Goal: Contribute content: Add original content to the website for others to see

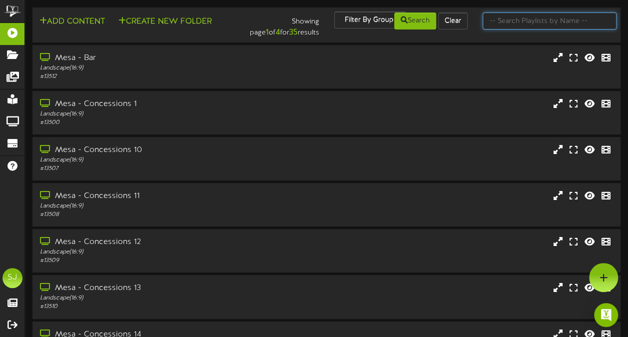
click at [524, 14] on input "text" at bounding box center [550, 20] width 134 height 17
type input "theater"
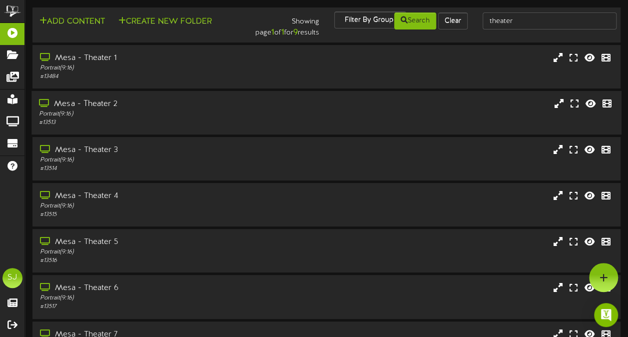
click at [120, 130] on div "Mesa - Theater 2 Portrait ( 9:16 ) # 13513" at bounding box center [326, 112] width 590 height 43
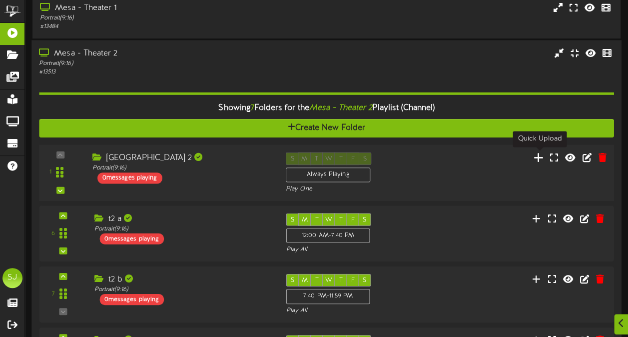
click at [542, 158] on icon at bounding box center [539, 156] width 10 height 11
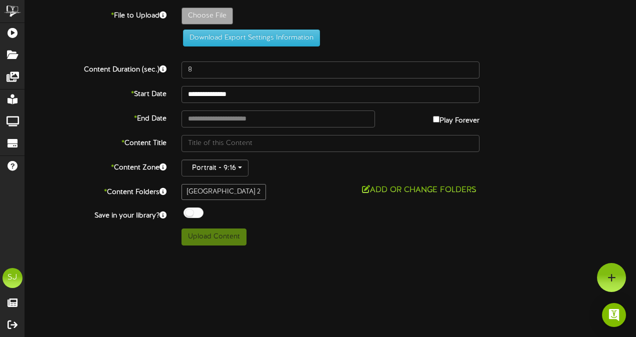
drag, startPoint x: 195, startPoint y: 4, endPoint x: 195, endPoint y: 10, distance: 6.0
click at [195, 4] on div "**********" at bounding box center [330, 122] width 611 height 245
type input "**********"
type input "Conjuring"
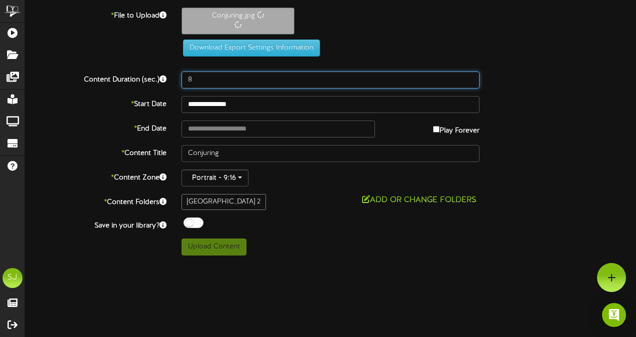
click at [234, 82] on input "8" at bounding box center [330, 79] width 298 height 17
type input "60"
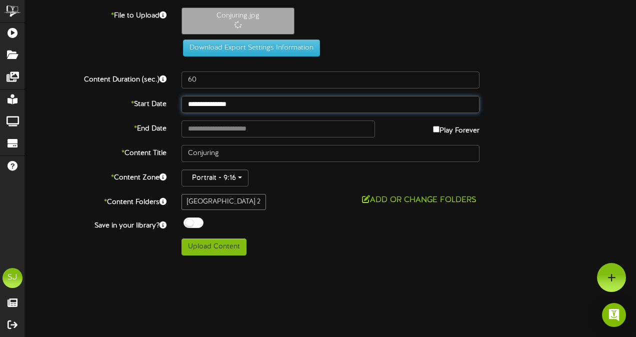
click at [195, 106] on input "**********" at bounding box center [330, 104] width 298 height 17
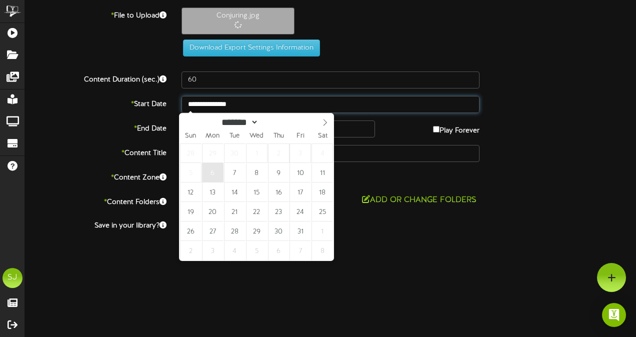
type input "**********"
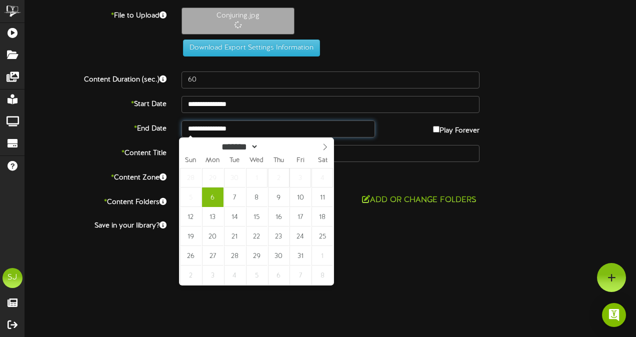
click at [236, 126] on input "**********" at bounding box center [277, 128] width 193 height 17
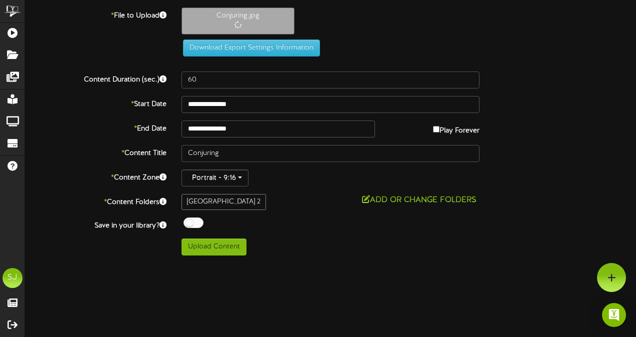
click at [196, 227] on span at bounding box center [190, 223] width 19 height 13
click at [194, 219] on div at bounding box center [193, 222] width 20 height 10
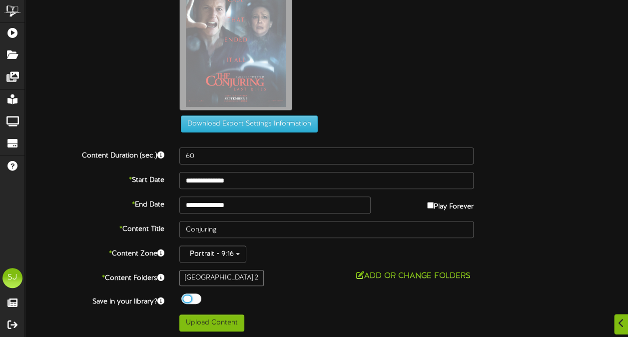
scroll to position [62, 0]
click at [204, 316] on button "Upload Content" at bounding box center [211, 322] width 65 height 17
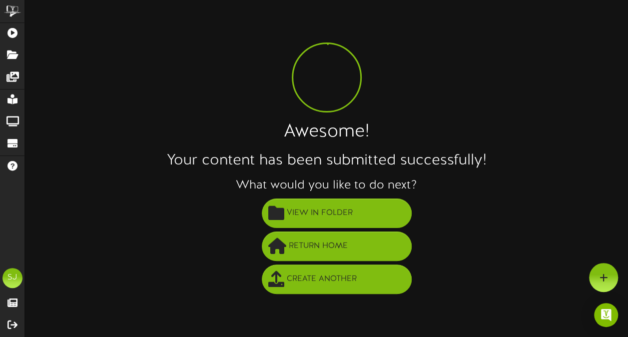
scroll to position [0, 0]
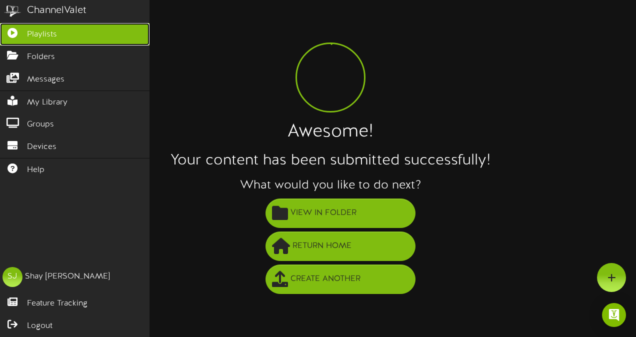
click at [19, 30] on icon at bounding box center [12, 31] width 25 height 7
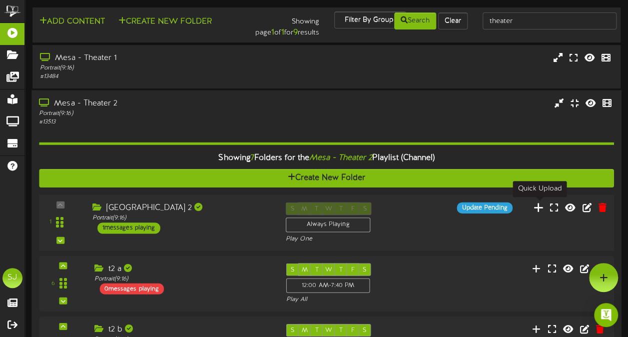
click at [541, 208] on icon at bounding box center [539, 206] width 10 height 11
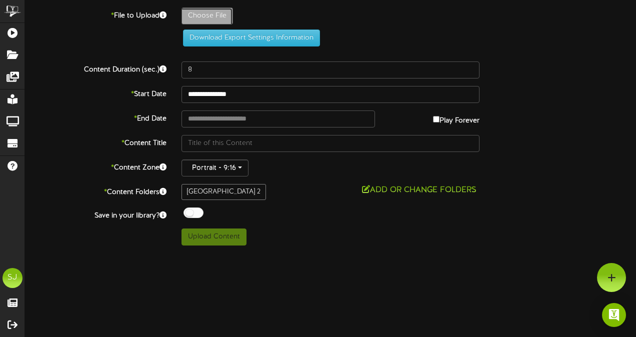
type input "**********"
type input "Conjuring"
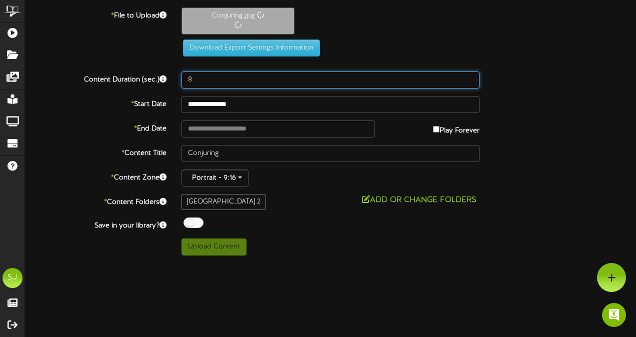
click at [249, 74] on input "8" at bounding box center [330, 79] width 298 height 17
type input "60"
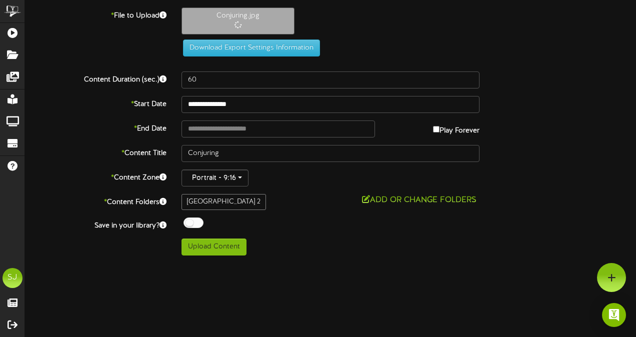
click at [242, 115] on div "**********" at bounding box center [330, 131] width 611 height 248
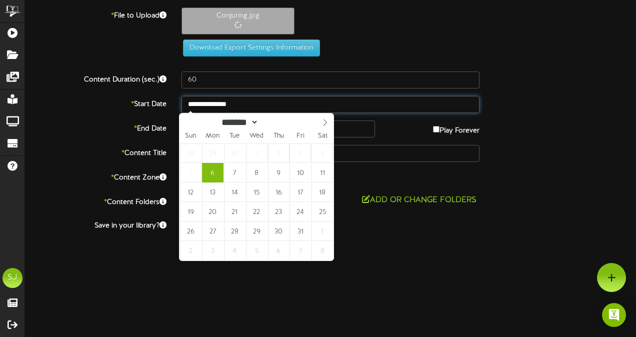
click at [241, 104] on input "**********" at bounding box center [330, 104] width 298 height 17
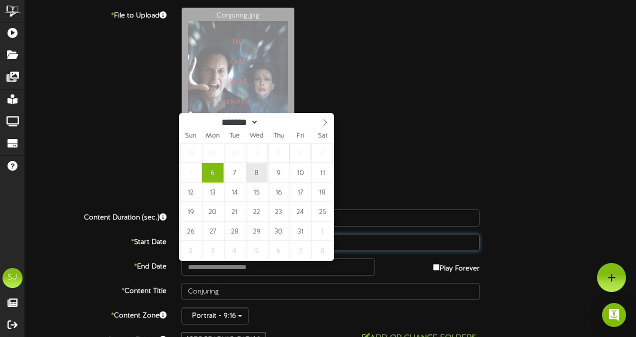
type input "**********"
drag, startPoint x: 256, startPoint y: 166, endPoint x: 251, endPoint y: 154, distance: 12.7
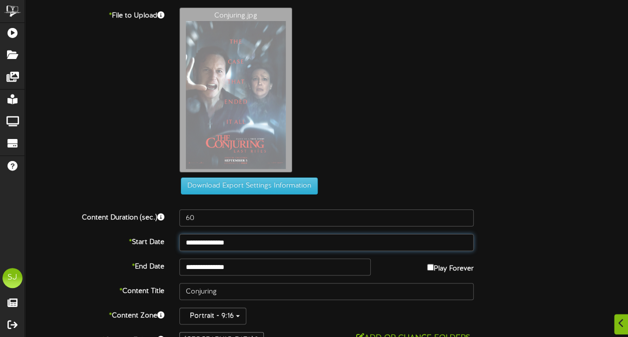
scroll to position [62, 0]
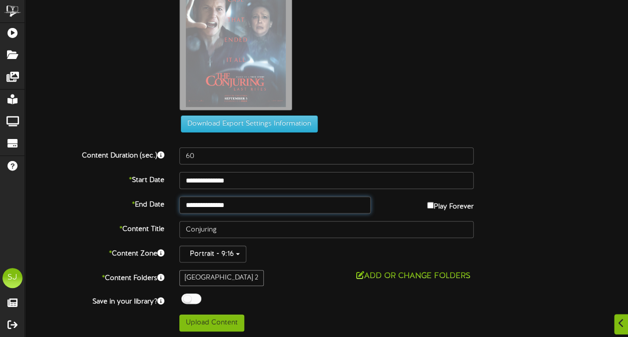
click at [241, 204] on input "**********" at bounding box center [274, 204] width 191 height 17
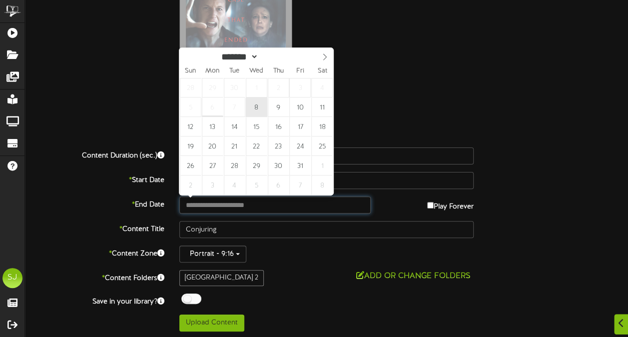
type input "**********"
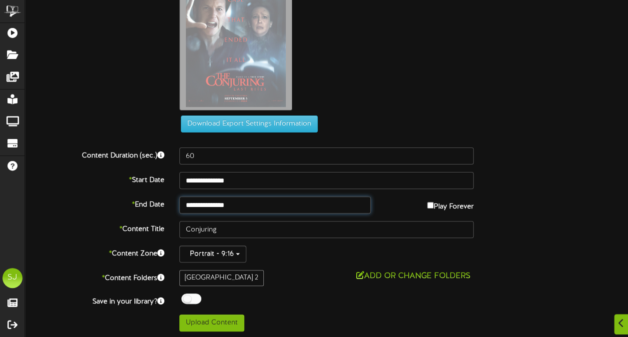
drag, startPoint x: 256, startPoint y: 105, endPoint x: 268, endPoint y: 103, distance: 12.2
click at [429, 90] on div "Conjuring.jpg" at bounding box center [404, 31] width 464 height 170
click at [194, 291] on div "**********" at bounding box center [326, 139] width 603 height 386
click at [197, 296] on div at bounding box center [191, 298] width 20 height 10
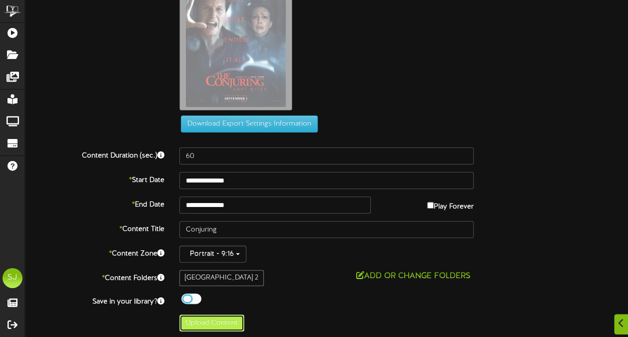
click at [201, 319] on button "Upload Content" at bounding box center [211, 322] width 65 height 17
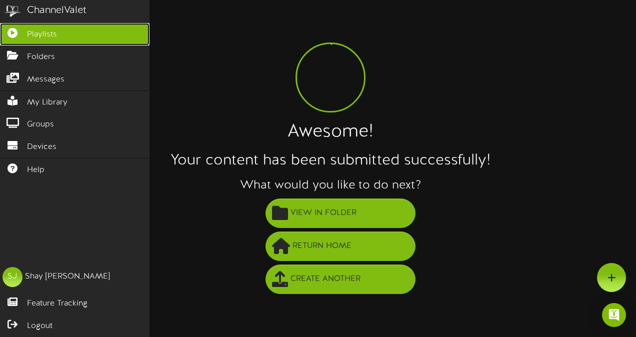
click at [9, 32] on icon at bounding box center [12, 31] width 25 height 7
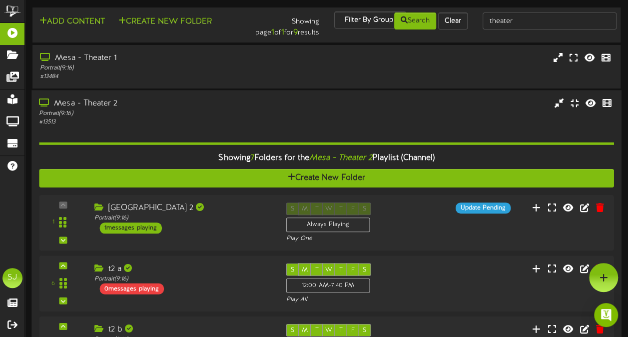
click at [210, 113] on div "Portrait ( 9:16 )" at bounding box center [154, 113] width 231 height 8
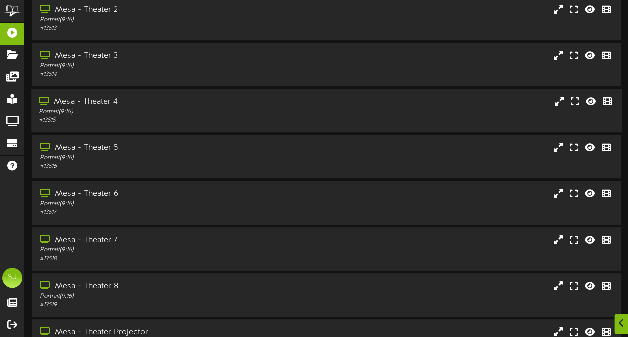
scroll to position [90, 0]
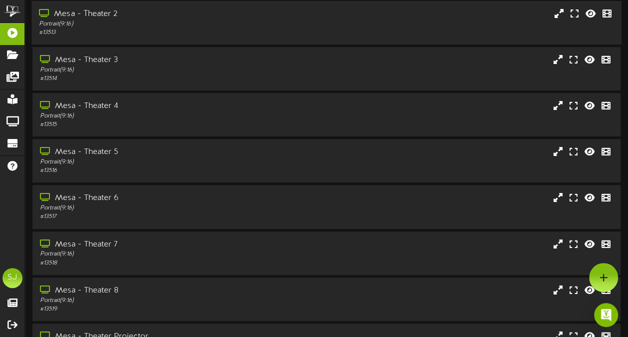
click at [165, 43] on div "Mesa - Theater 2 Portrait ( 9:16 ) # 13513" at bounding box center [326, 22] width 590 height 43
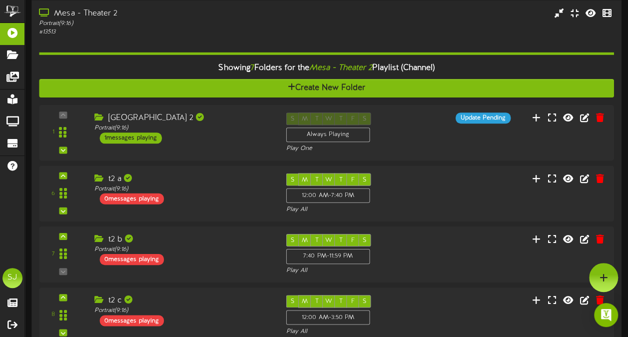
click at [231, 37] on div "Showing 7 Folders for the Mesa - Theater 2 Playlist (Channel) Create New Folder…" at bounding box center [326, 283] width 575 height 494
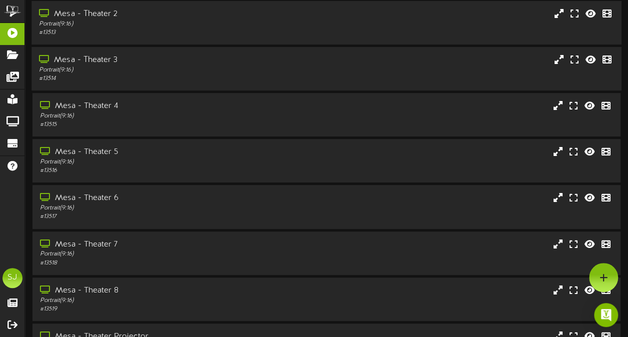
click at [147, 56] on div "Mesa - Theater 3" at bounding box center [154, 59] width 231 height 11
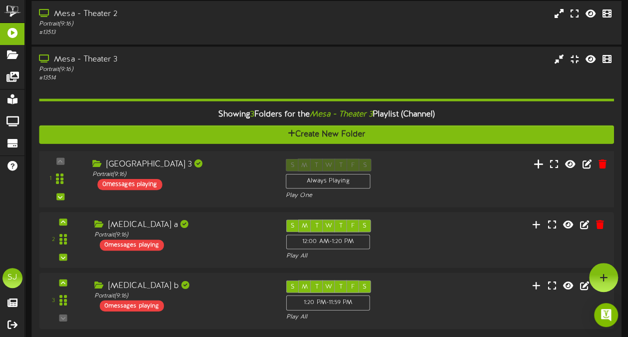
click at [540, 166] on icon at bounding box center [539, 163] width 10 height 11
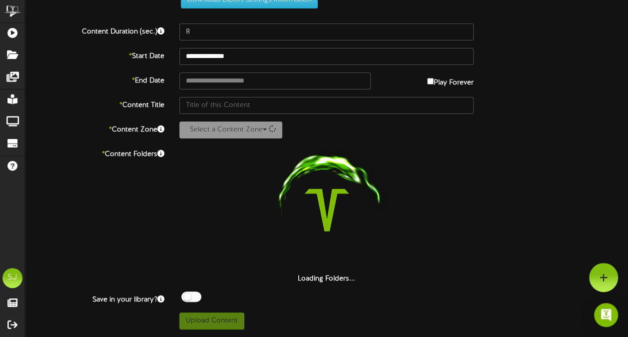
scroll to position [36, 0]
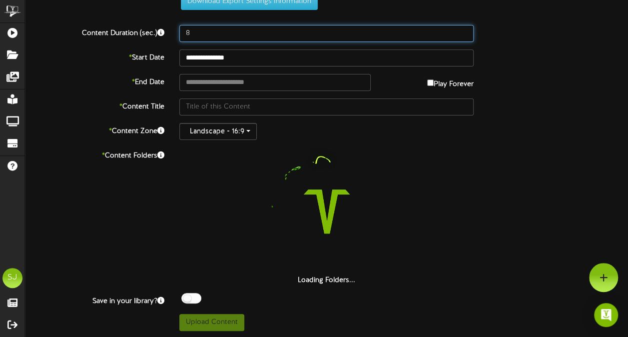
click at [234, 26] on input "8" at bounding box center [326, 33] width 294 height 17
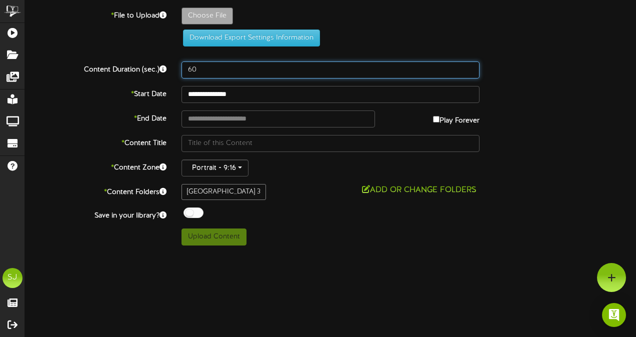
type input "60"
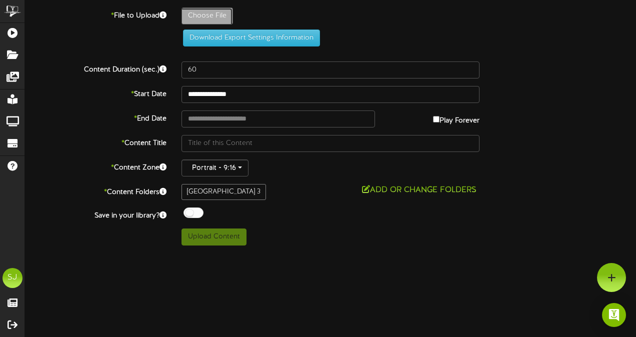
type input "**********"
type input "DowntonAbbey"
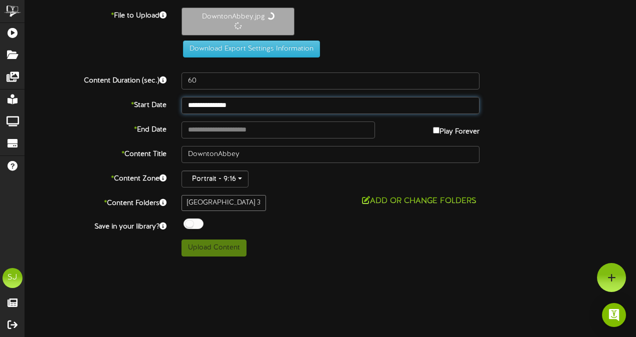
click at [221, 108] on input "**********" at bounding box center [330, 105] width 298 height 17
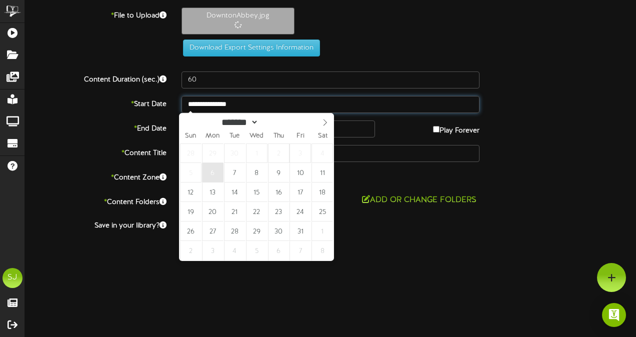
type input "**********"
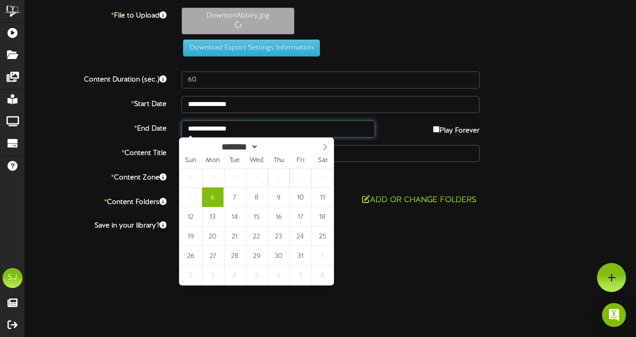
click at [208, 123] on input "**********" at bounding box center [277, 128] width 193 height 17
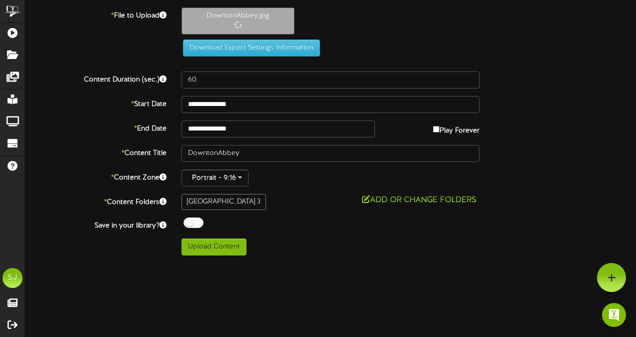
click at [194, 223] on div at bounding box center [193, 222] width 20 height 10
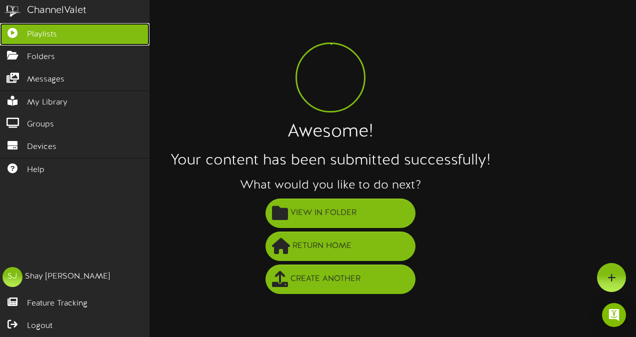
click at [15, 26] on link "Playlists" at bounding box center [74, 34] width 149 height 22
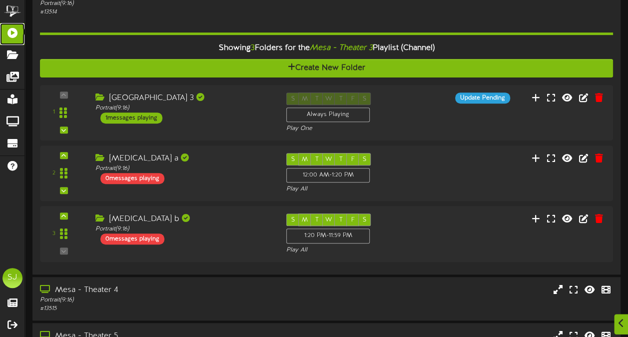
scroll to position [224, 0]
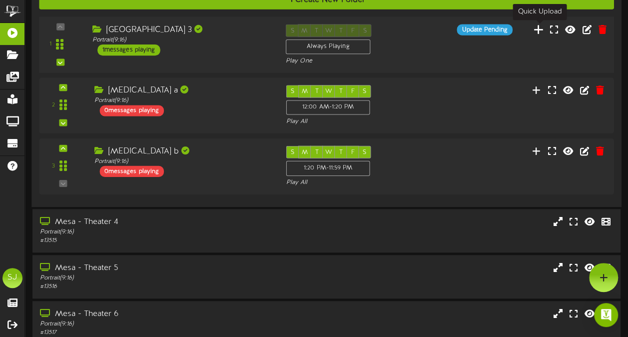
click at [538, 25] on icon at bounding box center [539, 28] width 10 height 11
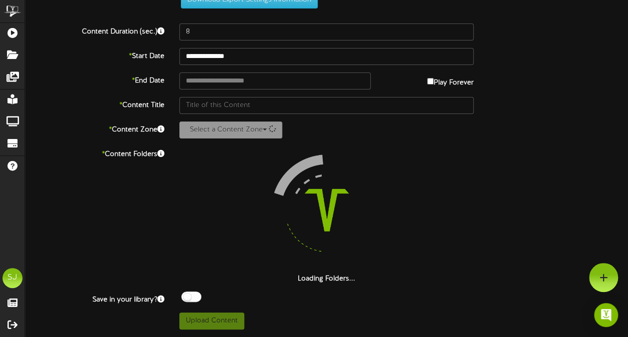
scroll to position [36, 0]
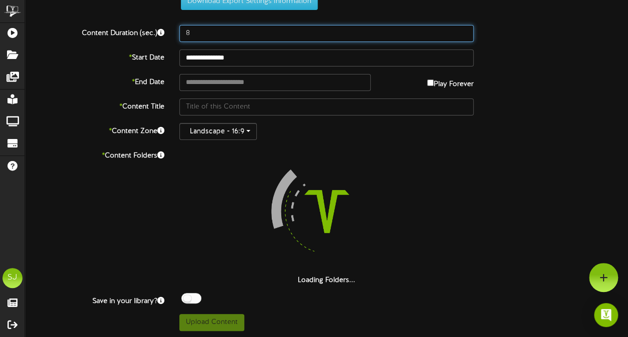
click at [208, 29] on input "8" at bounding box center [326, 33] width 294 height 17
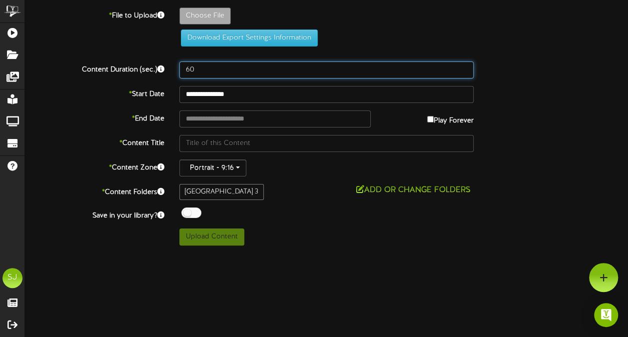
scroll to position [0, 0]
type input "60"
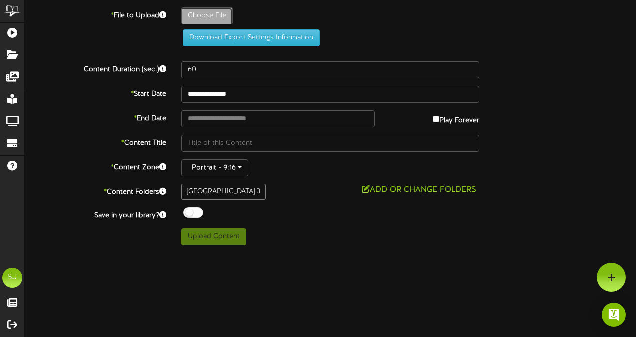
type input "**********"
type input "DowntonAbbey"
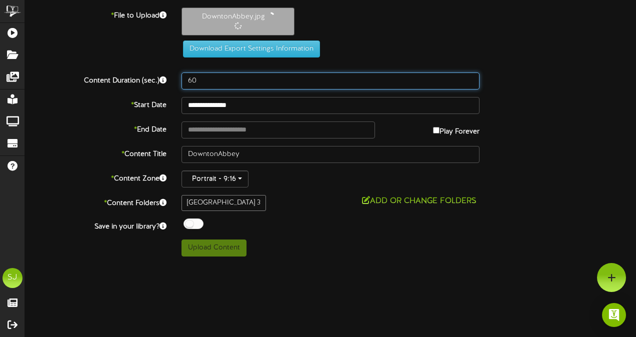
click at [229, 74] on input "60" at bounding box center [330, 80] width 298 height 17
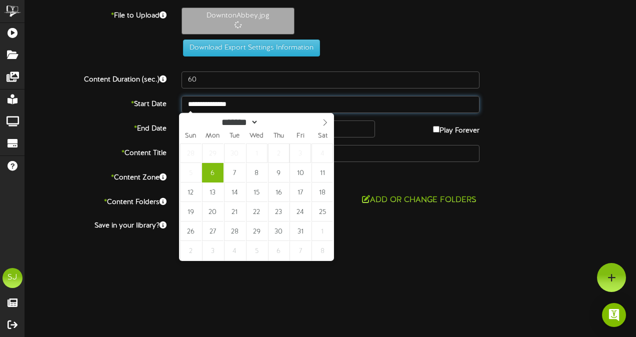
click at [217, 110] on input "**********" at bounding box center [330, 104] width 298 height 17
type input "**********"
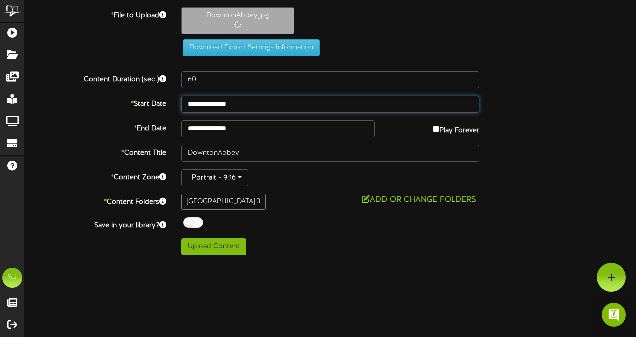
drag, startPoint x: 254, startPoint y: 172, endPoint x: 246, endPoint y: 148, distance: 25.0
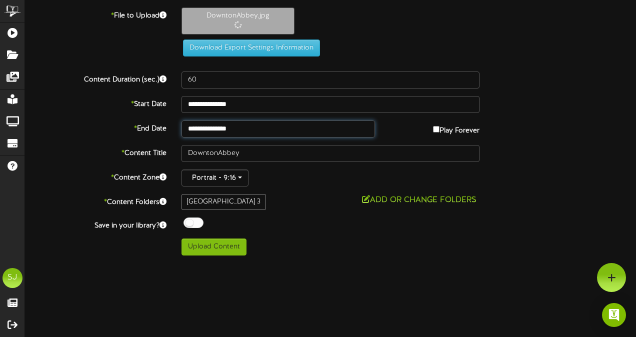
click at [240, 130] on input "**********" at bounding box center [277, 128] width 193 height 17
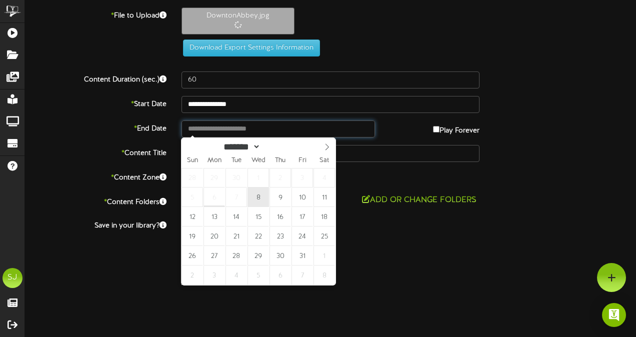
type input "**********"
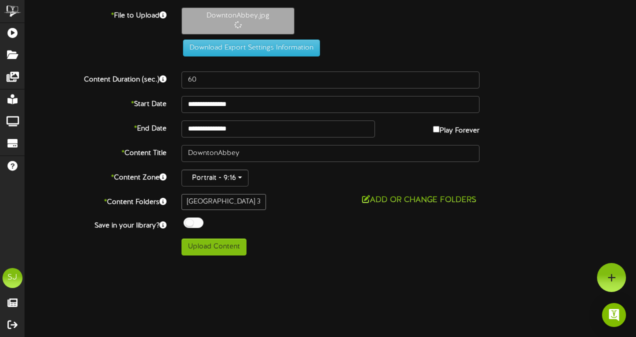
click at [195, 224] on div at bounding box center [193, 222] width 20 height 10
click at [291, 233] on div "**********" at bounding box center [330, 131] width 611 height 248
click at [227, 252] on div "**********" at bounding box center [330, 131] width 611 height 248
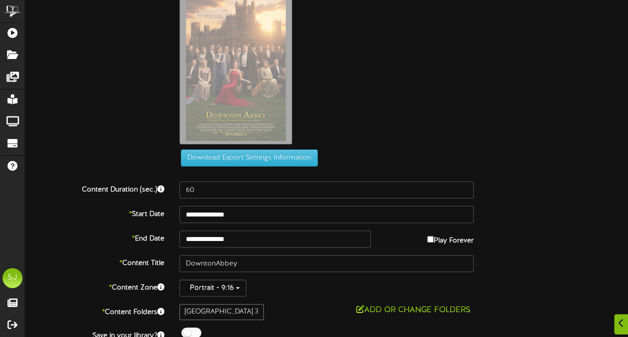
scroll to position [62, 0]
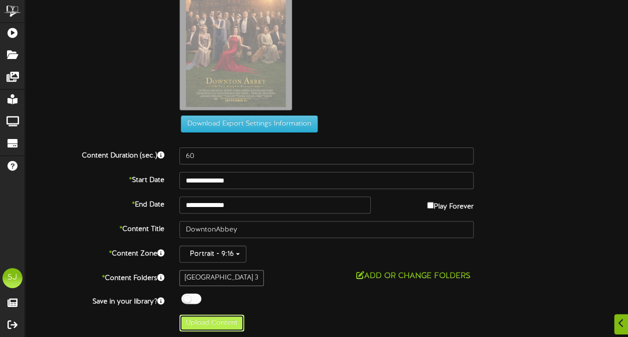
click at [209, 316] on button "Upload Content" at bounding box center [211, 322] width 65 height 17
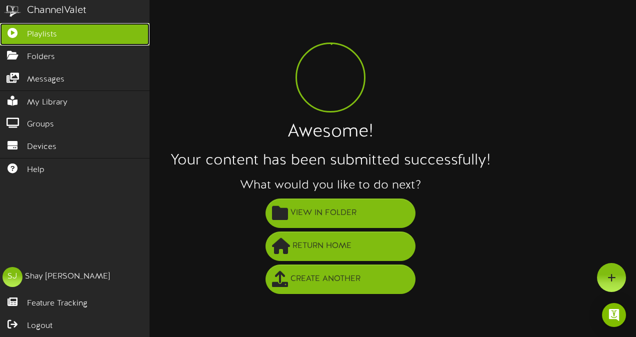
click at [36, 26] on link "Playlists" at bounding box center [74, 34] width 149 height 22
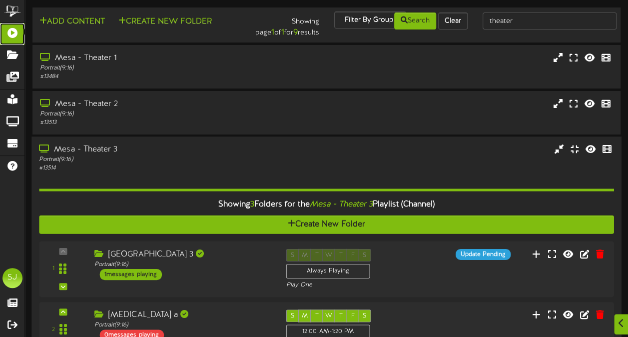
scroll to position [150, 0]
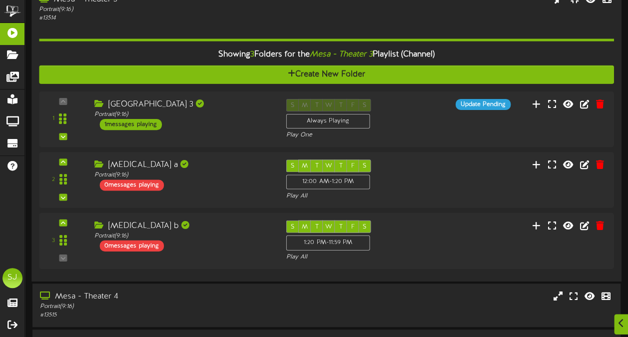
drag, startPoint x: 209, startPoint y: 20, endPoint x: 199, endPoint y: 4, distance: 18.9
click at [209, 20] on div "# 13514" at bounding box center [154, 18] width 231 height 8
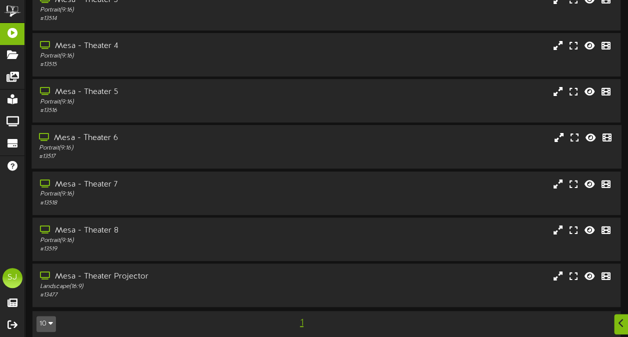
click at [296, 126] on div "Mesa - Theater 6 Portrait ( 9:16 ) # 13517" at bounding box center [326, 146] width 590 height 43
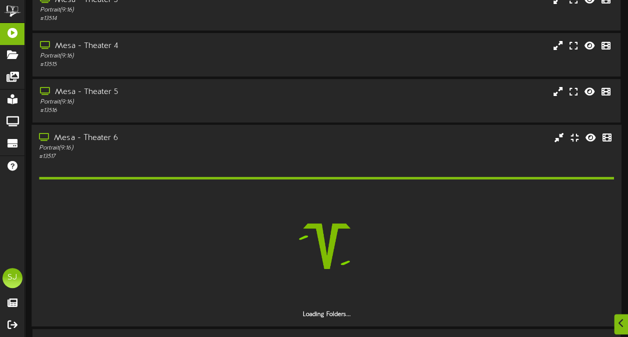
click at [293, 148] on div "Mesa - Theater 6 Portrait ( 9:16 ) # 13517" at bounding box center [326, 146] width 590 height 28
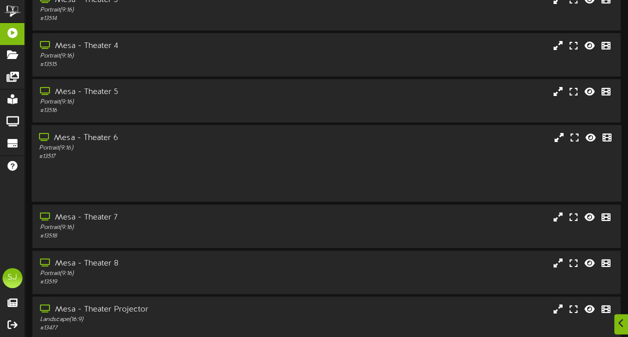
click at [293, 148] on div "Mesa - Theater 6 Portrait ( 9:16 ) # 13517" at bounding box center [326, 146] width 590 height 28
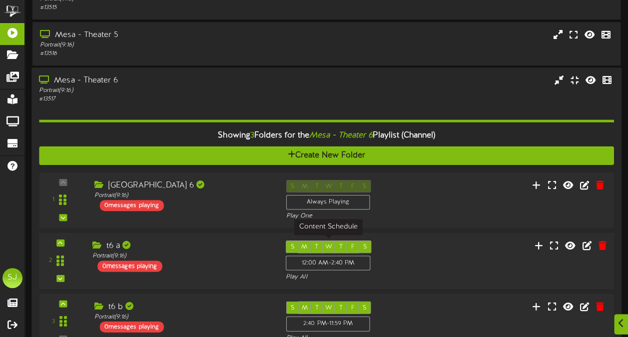
scroll to position [300, 0]
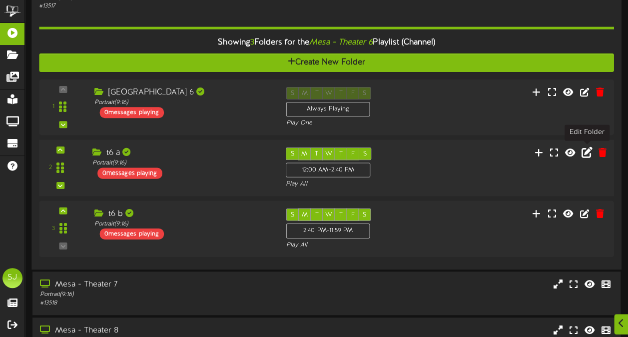
click at [591, 152] on icon at bounding box center [587, 152] width 11 height 11
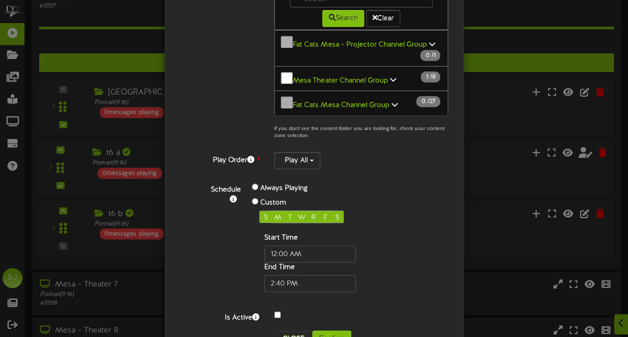
scroll to position [172, 0]
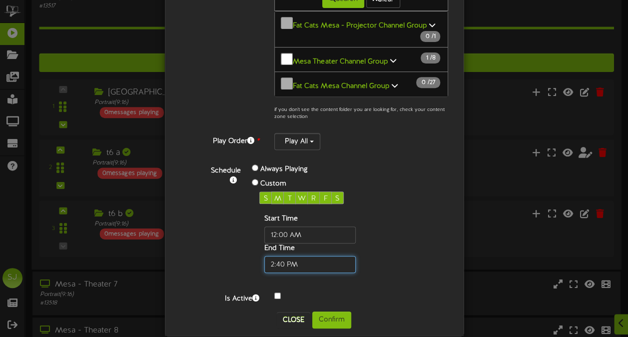
click at [278, 256] on input "text" at bounding box center [309, 264] width 91 height 17
type input "04:00 PM"
click at [349, 252] on div "Start Time End Time" at bounding box center [325, 243] width 133 height 59
click at [333, 311] on button "Confirm" at bounding box center [331, 319] width 39 height 17
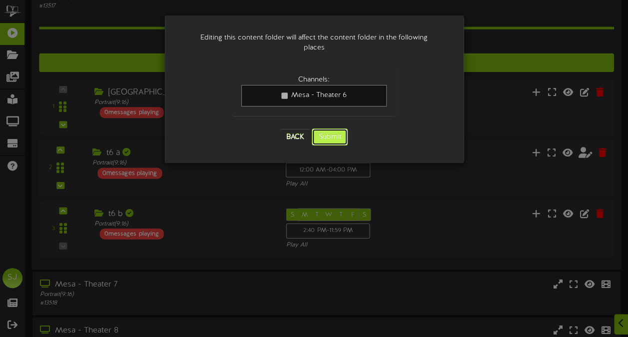
click at [337, 133] on button "Submit" at bounding box center [330, 136] width 36 height 17
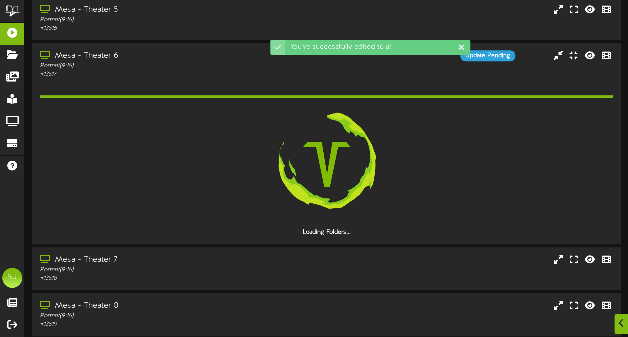
scroll to position [313, 0]
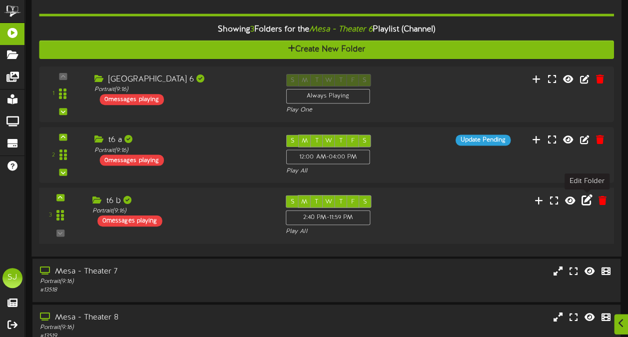
click at [583, 197] on icon at bounding box center [587, 200] width 11 height 11
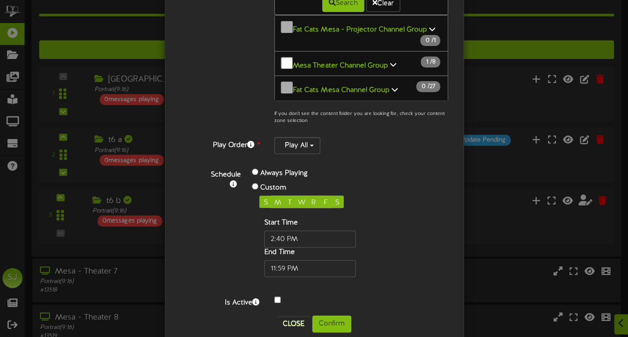
scroll to position [172, 0]
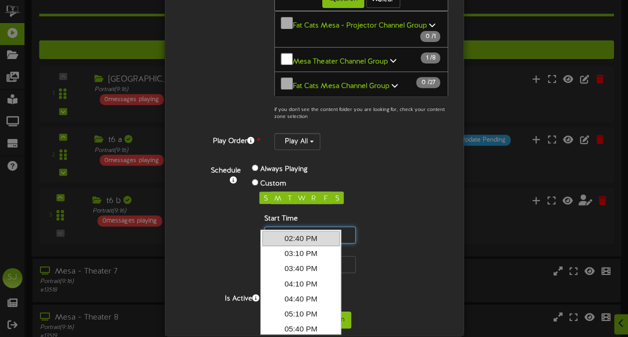
click at [279, 226] on input "text" at bounding box center [309, 234] width 91 height 17
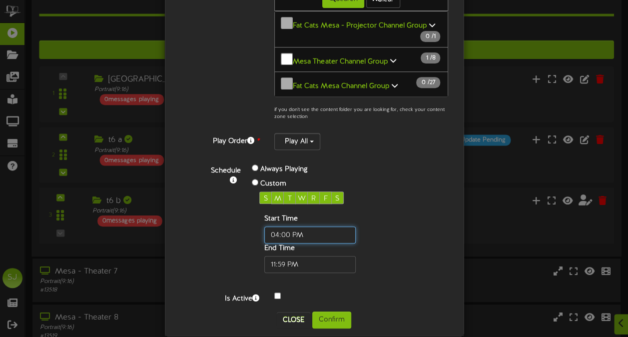
type input "04:00 PM"
click at [405, 210] on div "Schedule Always Playing Custom S M T W R F S Start Time End Time" at bounding box center [326, 217] width 260 height 110
click at [325, 311] on button "Confirm" at bounding box center [331, 319] width 39 height 17
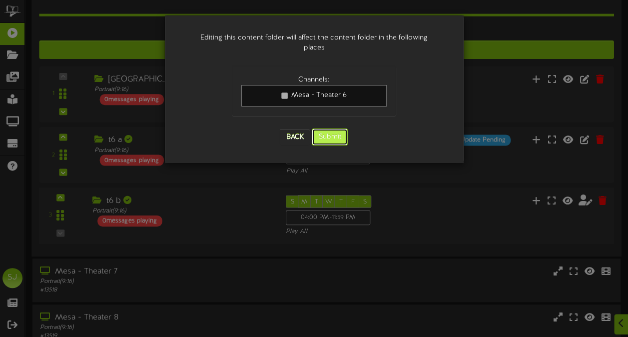
click at [327, 128] on button "Submit" at bounding box center [330, 136] width 36 height 17
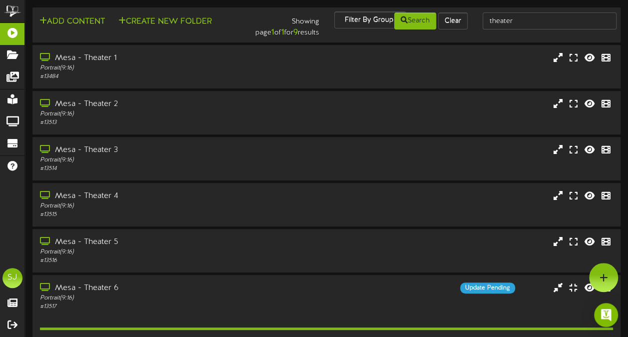
drag, startPoint x: 210, startPoint y: 286, endPoint x: 222, endPoint y: 6, distance: 280.7
click at [210, 287] on div "Mesa - Theater 6" at bounding box center [155, 287] width 230 height 11
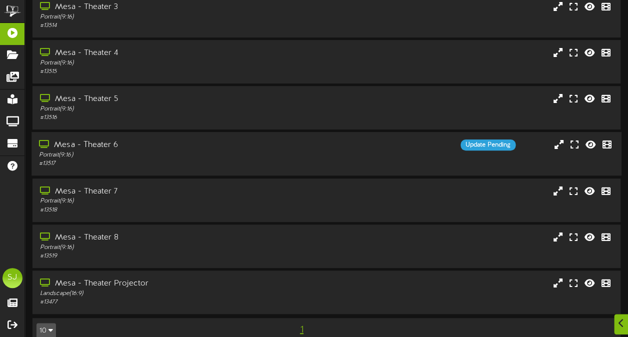
scroll to position [150, 0]
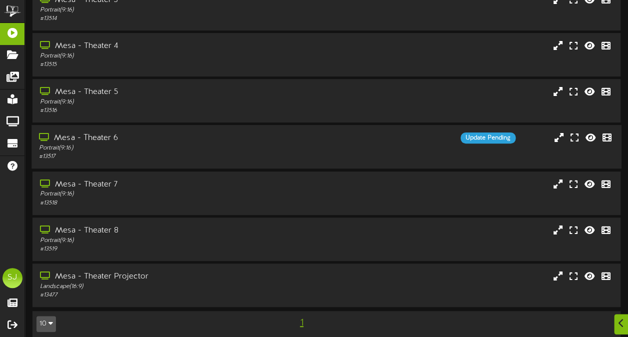
click at [413, 140] on div "Update Pending" at bounding box center [400, 137] width 246 height 11
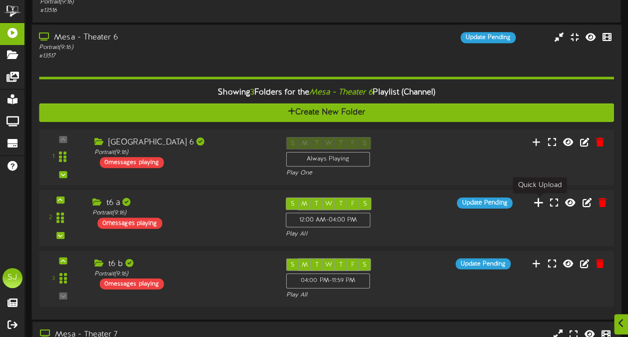
click at [538, 203] on icon at bounding box center [539, 202] width 10 height 11
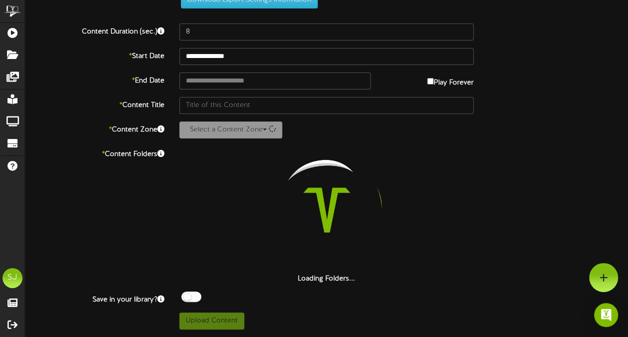
scroll to position [36, 0]
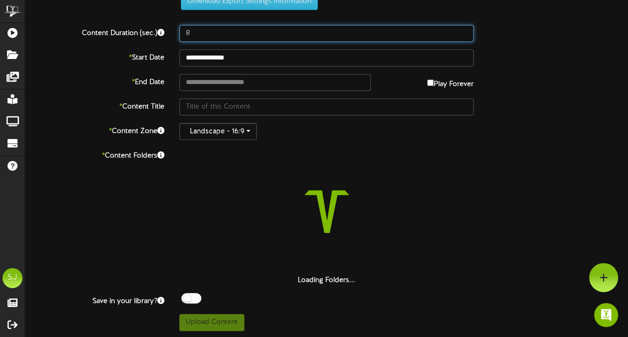
click at [246, 33] on input "8" at bounding box center [326, 33] width 294 height 17
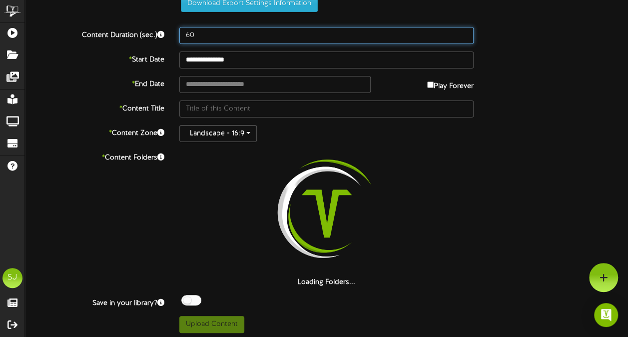
scroll to position [0, 0]
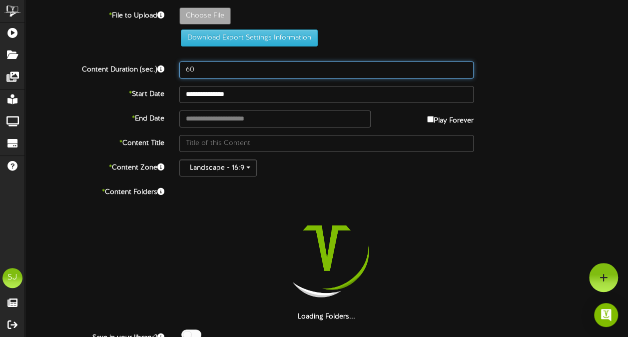
type input "60"
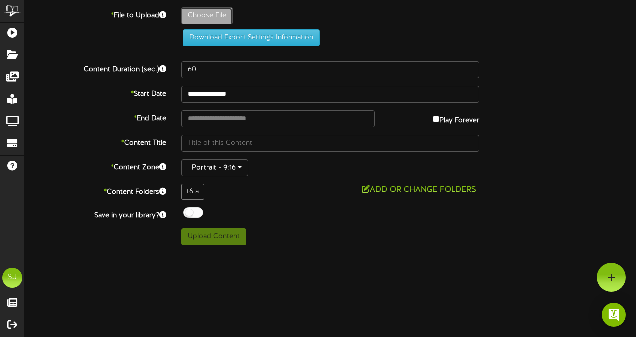
type input "**********"
type input "BigBoldJourney"
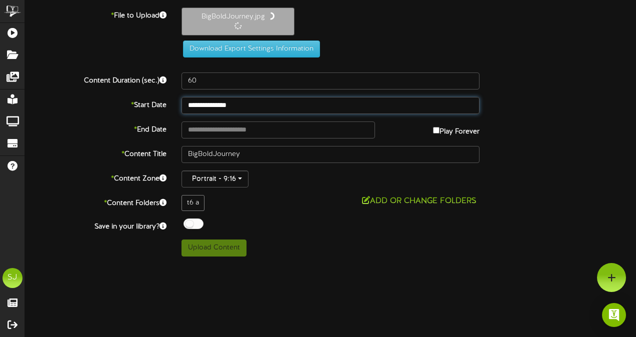
click at [228, 101] on input "**********" at bounding box center [330, 105] width 298 height 17
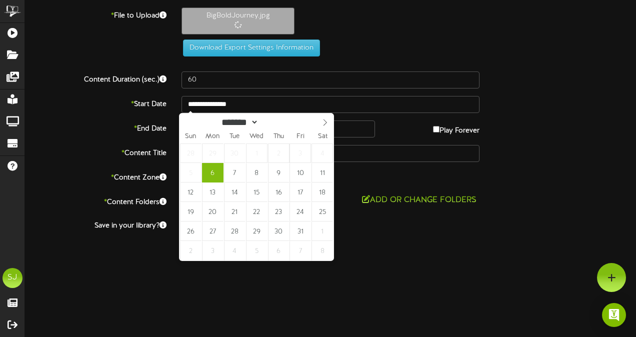
click at [476, 38] on div "BigBoldJourney.jpg" at bounding box center [408, 23] width 469 height 32
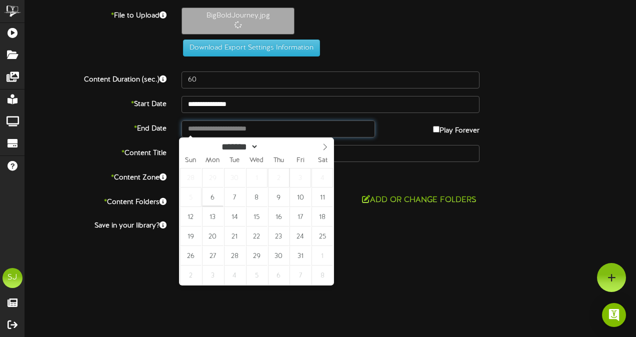
click at [230, 135] on body "ChannelValet Playlists Folders Messages My Library Groups Devices Help SJ [PERS…" at bounding box center [318, 131] width 636 height 263
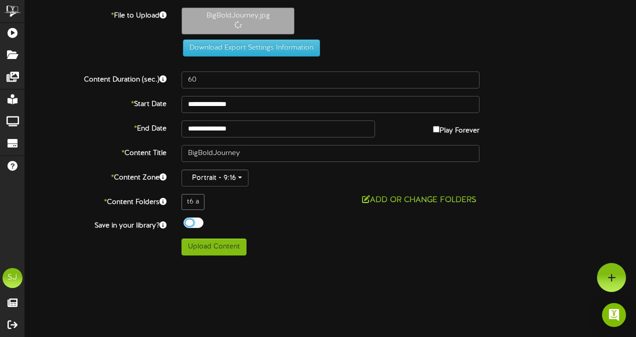
click at [187, 223] on div at bounding box center [193, 222] width 20 height 10
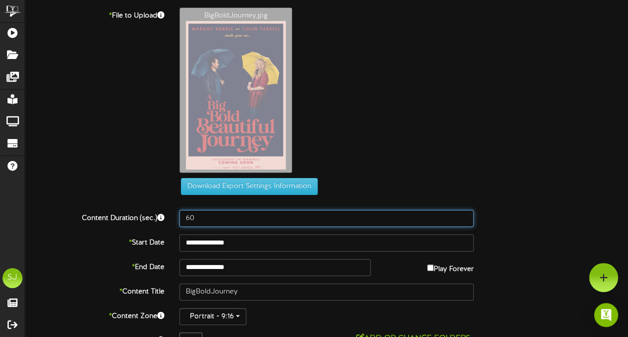
click at [293, 224] on input "60" at bounding box center [326, 218] width 294 height 17
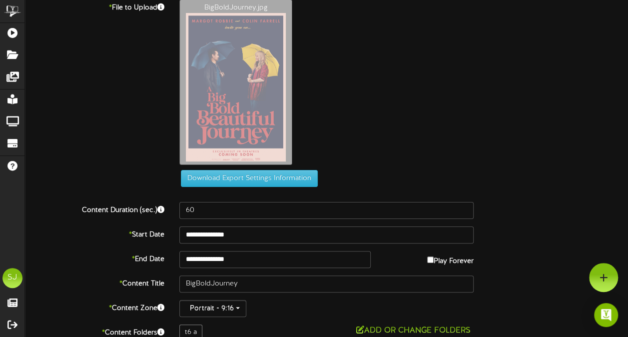
click at [435, 156] on div "BigBoldJourney.jpg" at bounding box center [404, 85] width 464 height 170
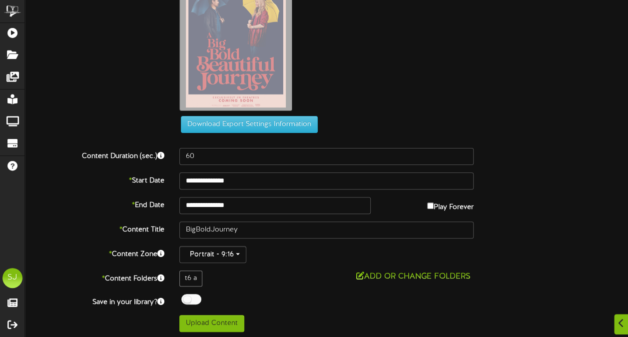
scroll to position [62, 0]
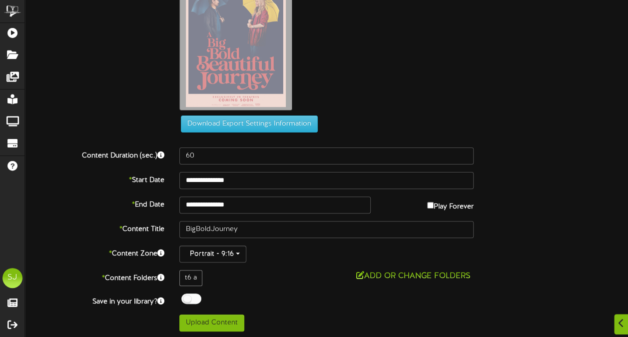
click at [433, 209] on label "Play Forever" at bounding box center [450, 203] width 46 height 15
click at [297, 206] on input "**********" at bounding box center [274, 204] width 191 height 17
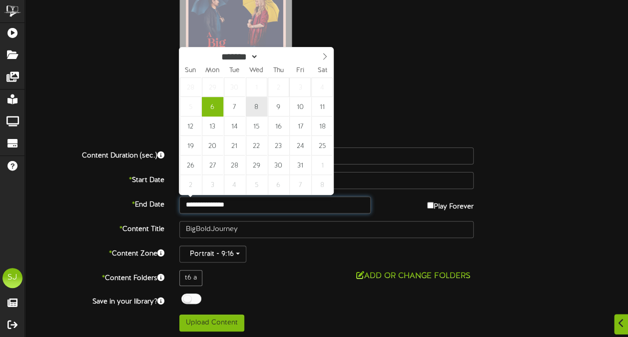
type input "**********"
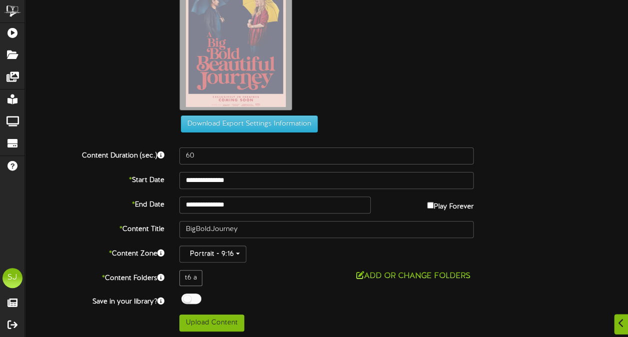
click at [392, 74] on div "BigBoldJourney.jpg" at bounding box center [404, 30] width 464 height 170
click at [217, 332] on div "ChannelValet Playlists Folders Messages My Library Groups Devices Help SJ [PERS…" at bounding box center [314, 138] width 628 height 401
drag, startPoint x: 217, startPoint y: 332, endPoint x: 218, endPoint y: 323, distance: 9.1
click at [218, 323] on button "Upload Content" at bounding box center [211, 322] width 65 height 17
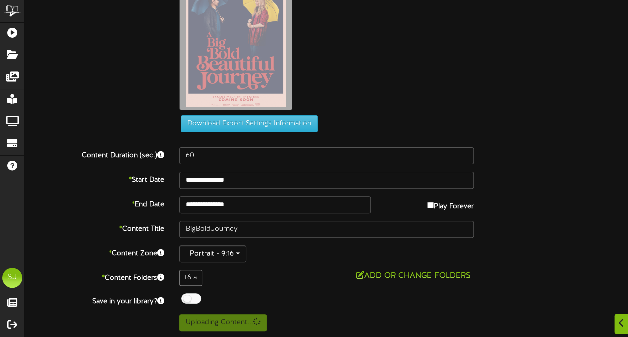
scroll to position [0, 0]
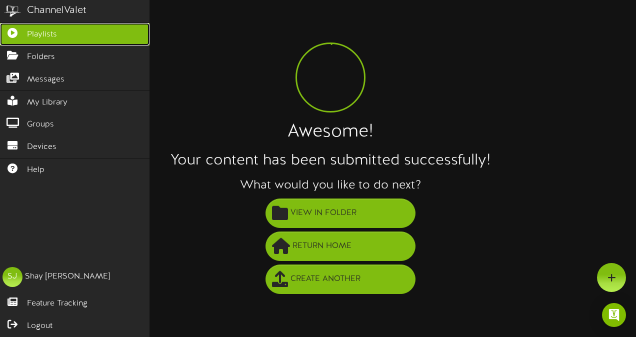
click at [18, 29] on icon at bounding box center [12, 31] width 25 height 7
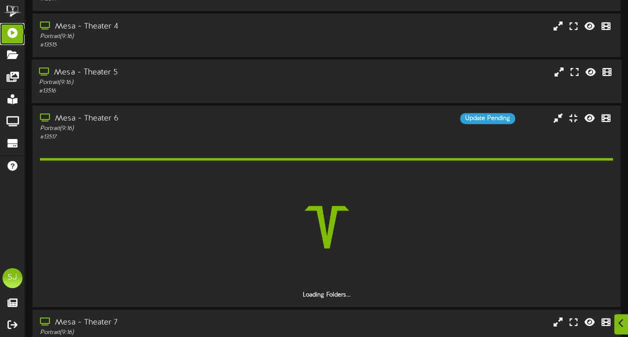
scroll to position [237, 0]
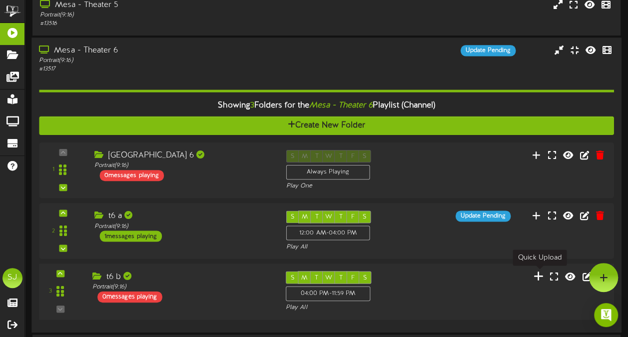
click at [538, 275] on icon at bounding box center [539, 276] width 10 height 11
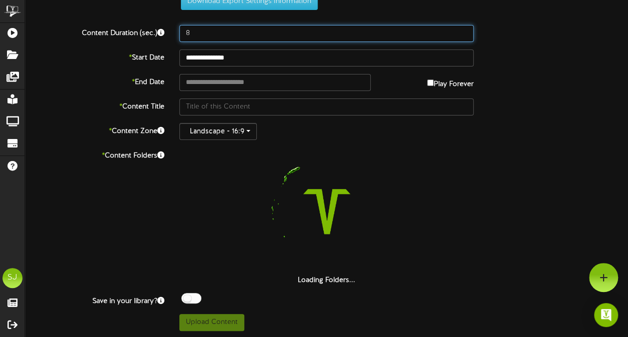
click at [296, 31] on input "8" at bounding box center [326, 33] width 294 height 17
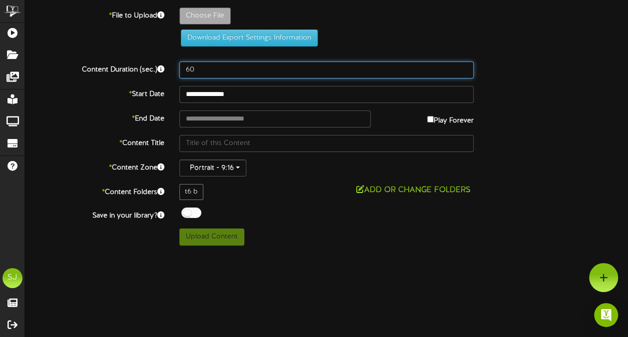
scroll to position [0, 0]
type input "60"
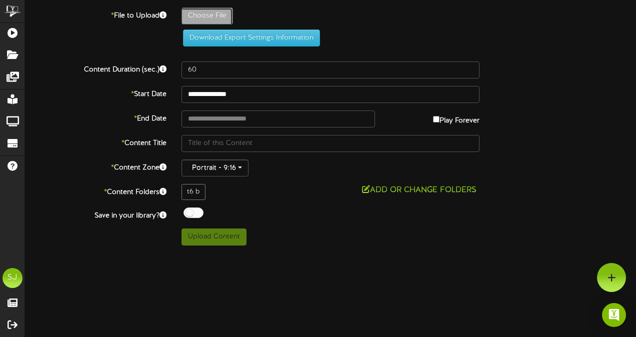
type input "**********"
type input "SmashingMachine"
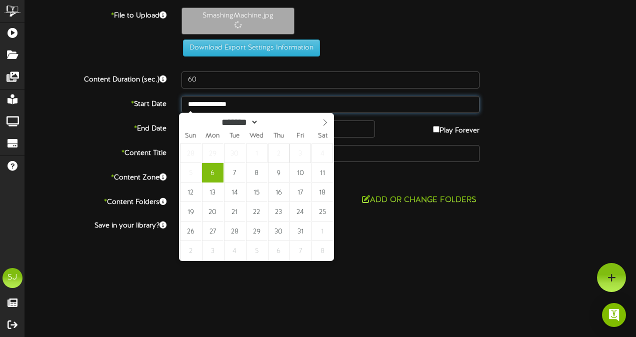
click at [233, 98] on input "**********" at bounding box center [330, 104] width 298 height 17
click at [466, 22] on div "SmashingMachine.jpg" at bounding box center [408, 23] width 469 height 32
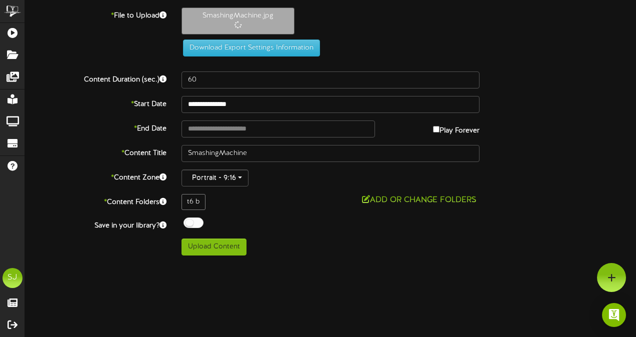
click at [446, 129] on label "Play Forever" at bounding box center [456, 127] width 46 height 15
click at [303, 132] on input "**********" at bounding box center [277, 128] width 193 height 17
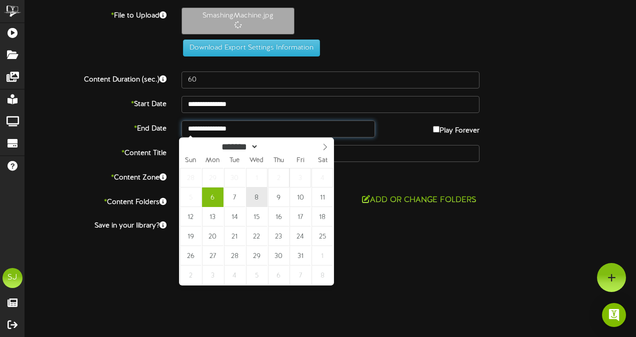
type input "**********"
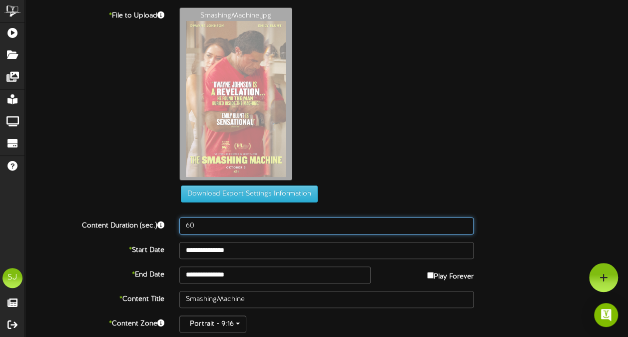
click at [195, 224] on input "60" at bounding box center [326, 225] width 294 height 17
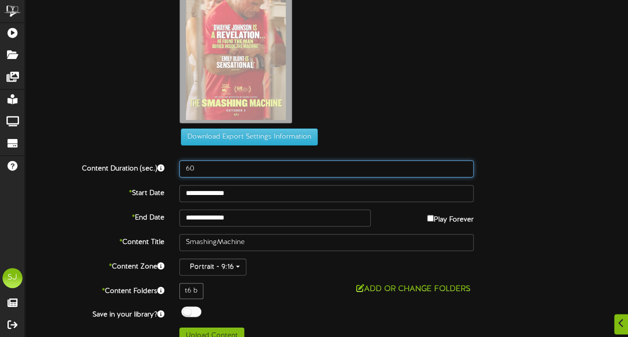
scroll to position [70, 0]
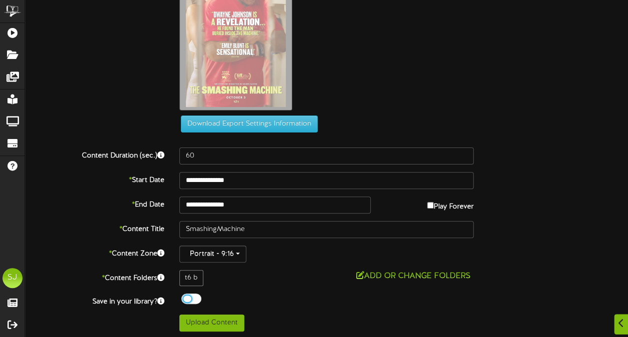
click at [192, 298] on div at bounding box center [191, 298] width 20 height 10
click at [223, 298] on div "Off On" at bounding box center [326, 299] width 294 height 13
click at [210, 314] on button "Upload Content" at bounding box center [211, 322] width 65 height 17
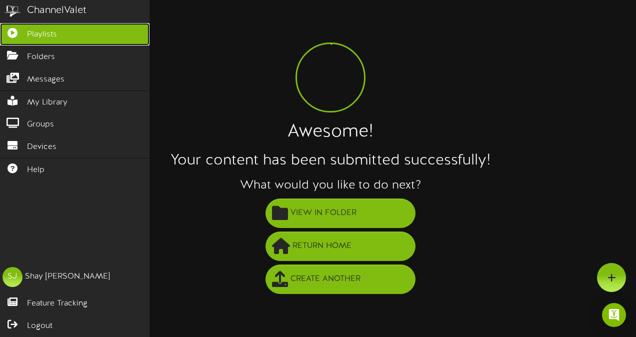
click at [7, 28] on icon at bounding box center [12, 31] width 25 height 7
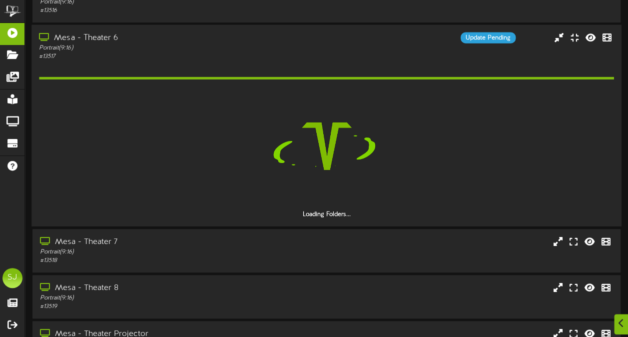
click at [206, 34] on div "Mesa - Theater 6" at bounding box center [154, 37] width 231 height 11
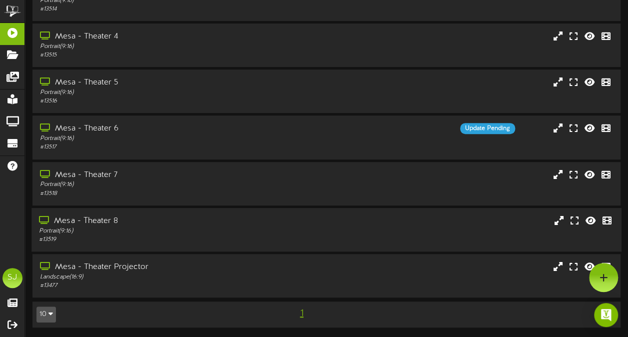
click at [134, 221] on div "Mesa - Theater 8" at bounding box center [154, 220] width 231 height 11
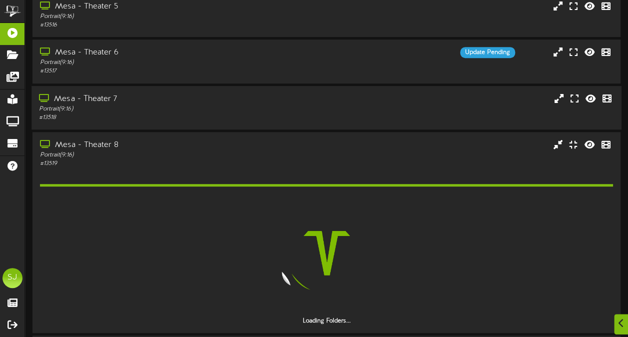
scroll to position [317, 0]
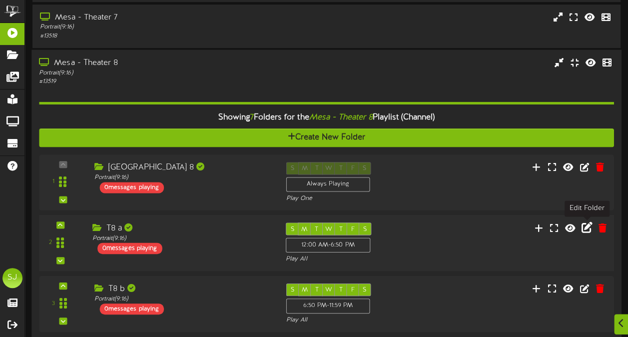
click at [585, 224] on icon at bounding box center [587, 226] width 11 height 11
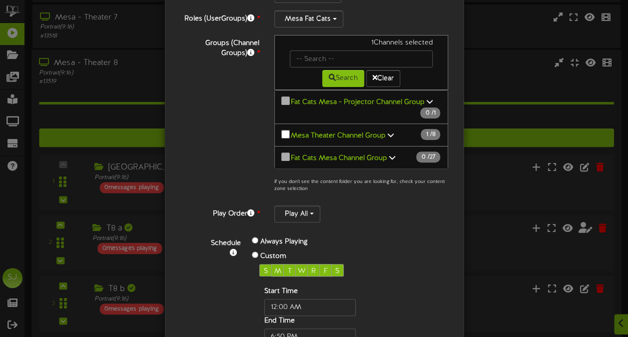
scroll to position [172, 0]
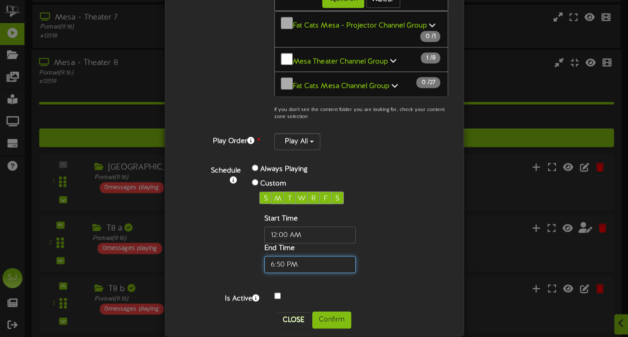
click at [276, 256] on input "text" at bounding box center [309, 264] width 91 height 17
type input "06:00 PM"
click at [395, 244] on div "S M T W R F S Start Time End Time" at bounding box center [326, 231] width 148 height 81
click at [340, 313] on button "Confirm" at bounding box center [331, 319] width 39 height 17
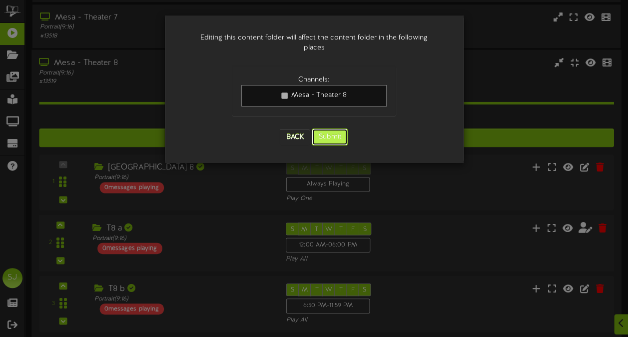
click at [339, 128] on button "Submit" at bounding box center [330, 136] width 36 height 17
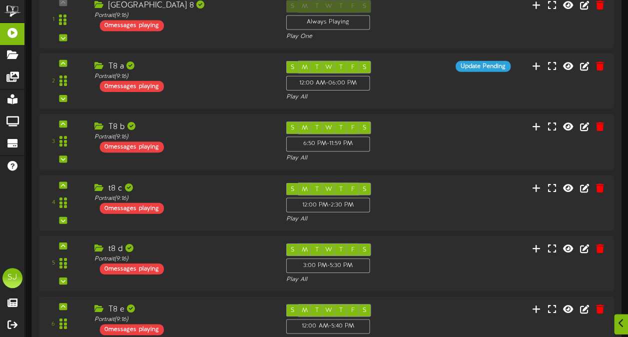
scroll to position [494, 0]
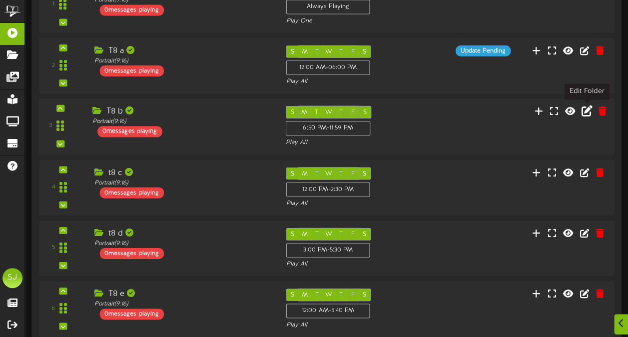
click at [591, 113] on icon at bounding box center [587, 110] width 11 height 11
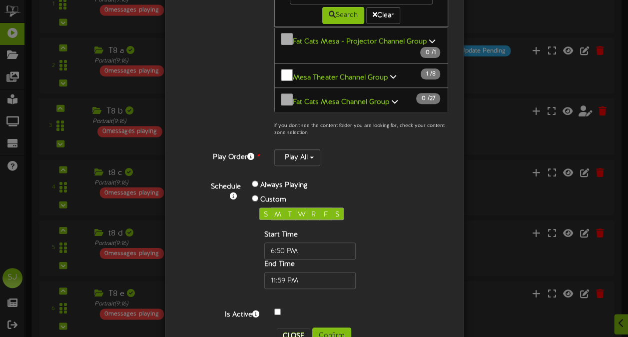
scroll to position [172, 0]
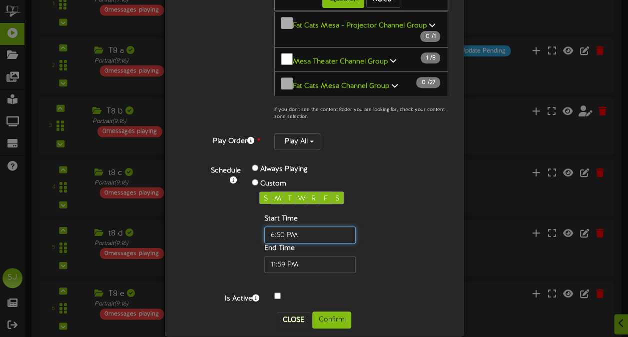
click at [278, 226] on input "text" at bounding box center [309, 234] width 91 height 17
type input "06:00 PM"
click at [342, 214] on div "Start Time End Time" at bounding box center [325, 243] width 133 height 59
click at [315, 311] on button "Confirm" at bounding box center [331, 319] width 39 height 17
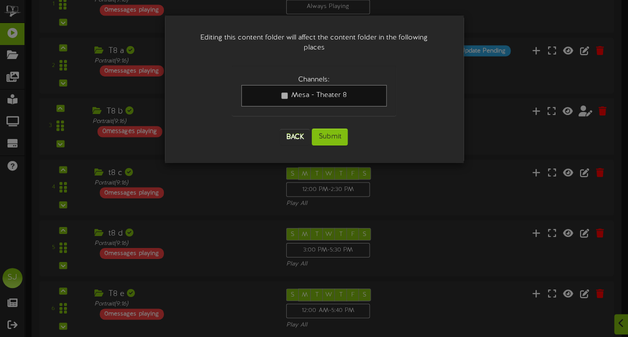
scroll to position [0, 0]
click at [323, 128] on button "Submit" at bounding box center [330, 136] width 36 height 17
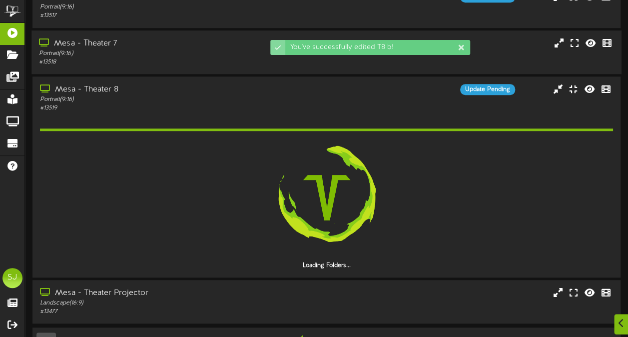
scroll to position [317, 0]
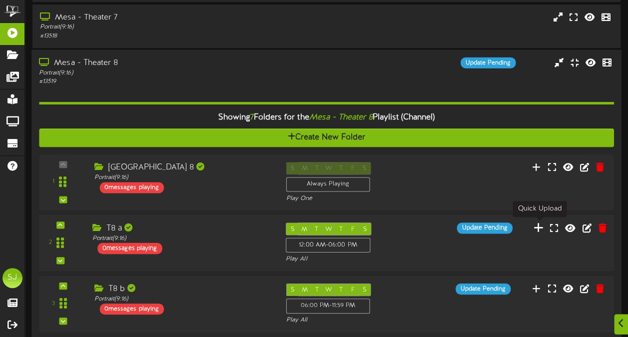
click at [543, 228] on icon at bounding box center [539, 226] width 10 height 11
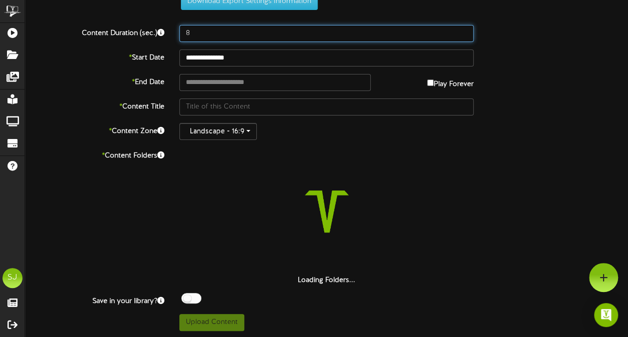
click at [269, 33] on input "8" at bounding box center [326, 33] width 294 height 17
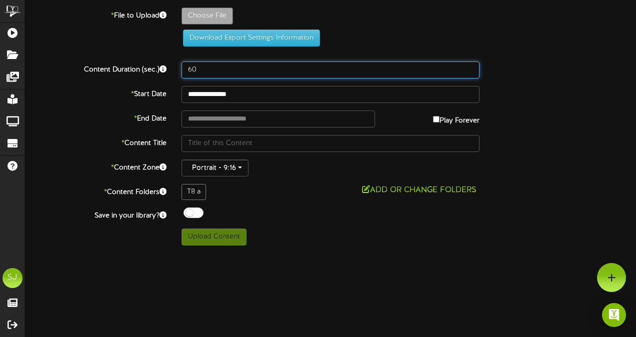
type input "60"
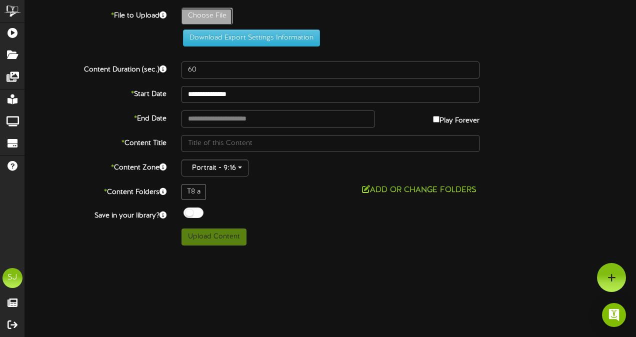
type input "**********"
type input "TheStrangers"
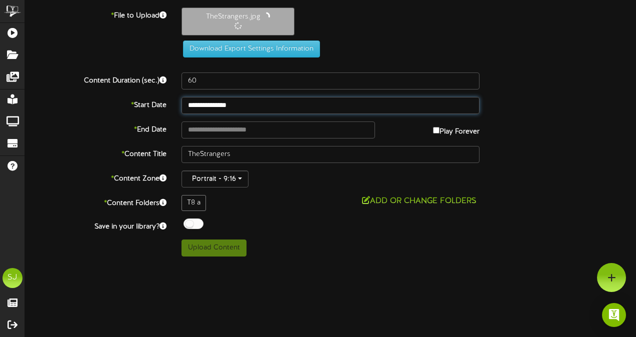
click at [265, 104] on input "**********" at bounding box center [330, 105] width 298 height 17
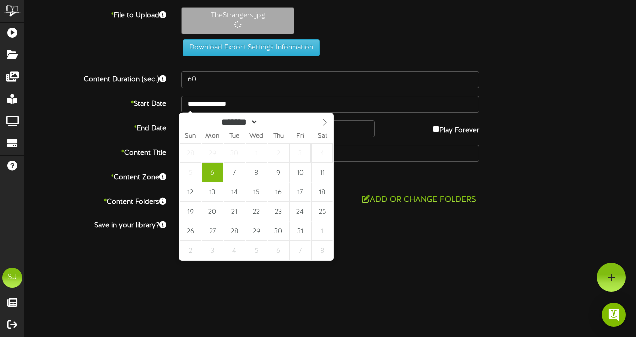
click at [400, 52] on div "Download Export Settings Information" at bounding box center [330, 47] width 320 height 17
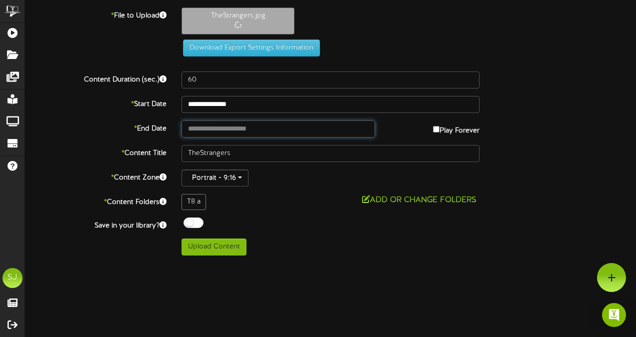
click at [267, 130] on input "text" at bounding box center [277, 128] width 193 height 17
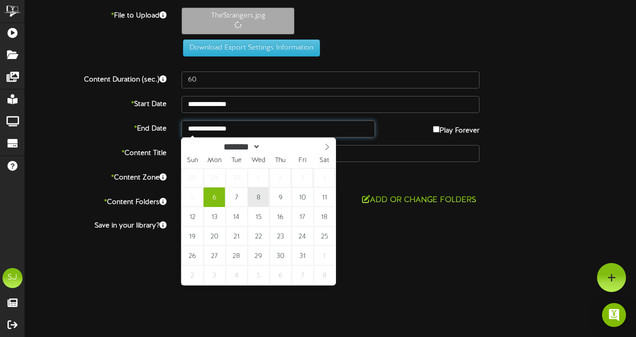
type input "**********"
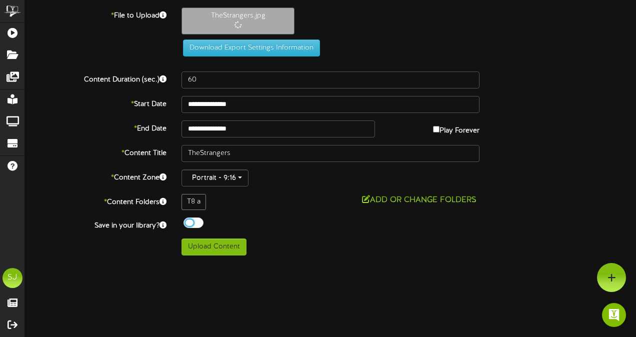
drag, startPoint x: 193, startPoint y: 218, endPoint x: 198, endPoint y: 220, distance: 5.1
click at [194, 218] on div at bounding box center [193, 222] width 20 height 10
click at [219, 252] on button "Upload Content" at bounding box center [213, 246] width 65 height 17
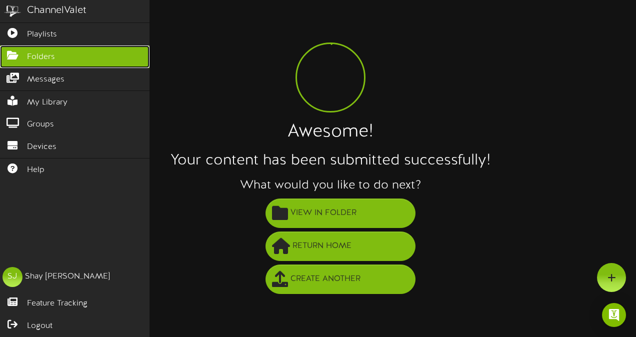
click at [39, 45] on link "Folders" at bounding box center [74, 56] width 149 height 22
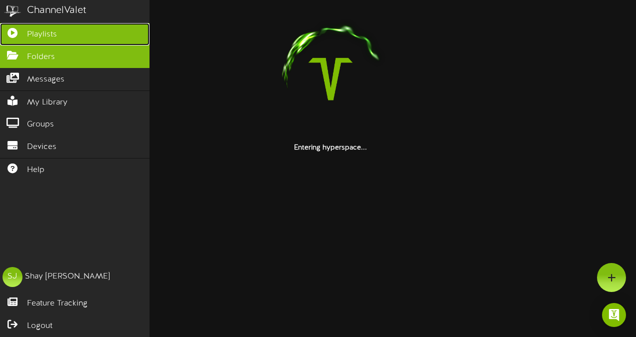
click at [44, 30] on span "Playlists" at bounding box center [42, 34] width 30 height 11
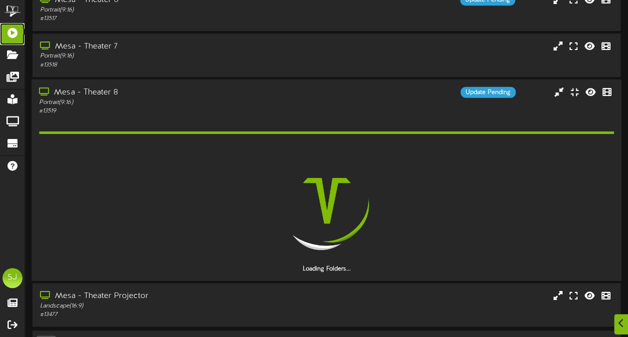
scroll to position [317, 0]
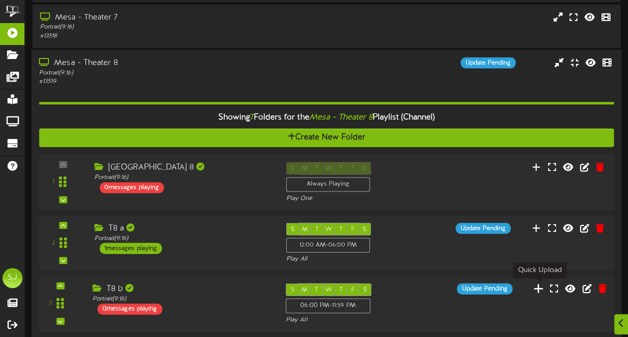
click at [543, 288] on icon at bounding box center [539, 287] width 10 height 11
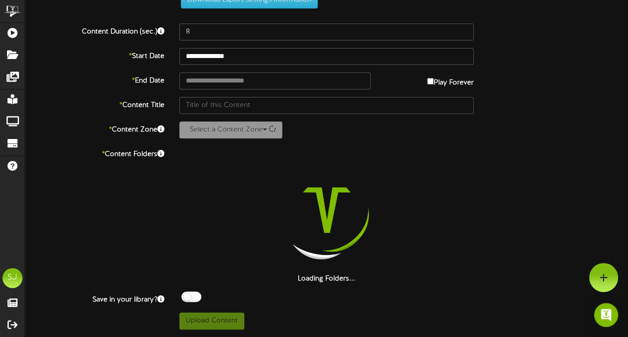
scroll to position [36, 0]
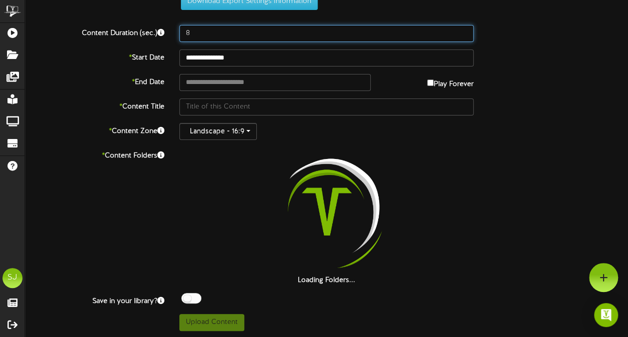
click at [298, 35] on input "8" at bounding box center [326, 33] width 294 height 17
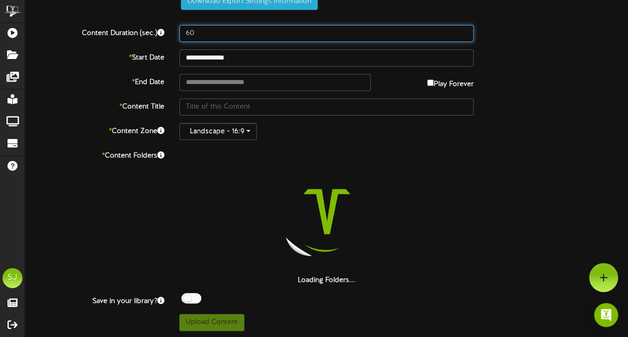
scroll to position [0, 0]
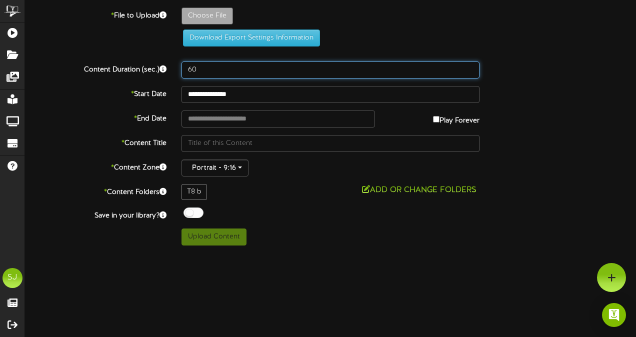
type input "60"
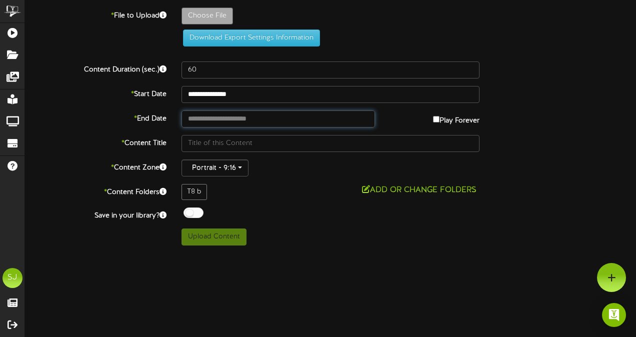
click at [222, 112] on input "text" at bounding box center [277, 118] width 193 height 17
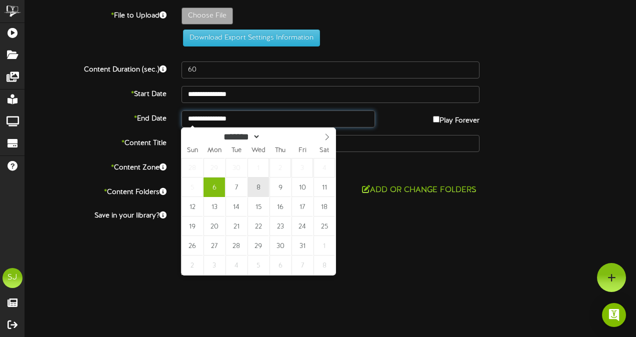
type input "**********"
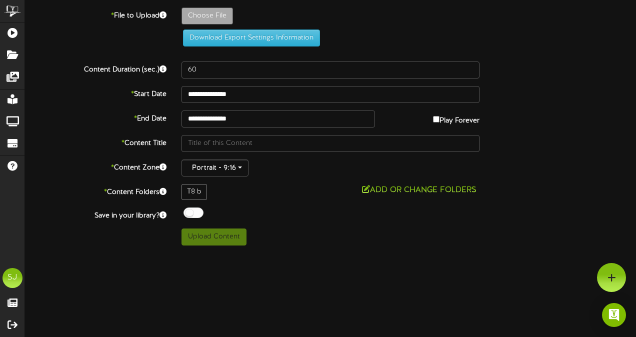
click at [196, 216] on div at bounding box center [193, 212] width 20 height 10
type input "**********"
type input "beetlejuice"
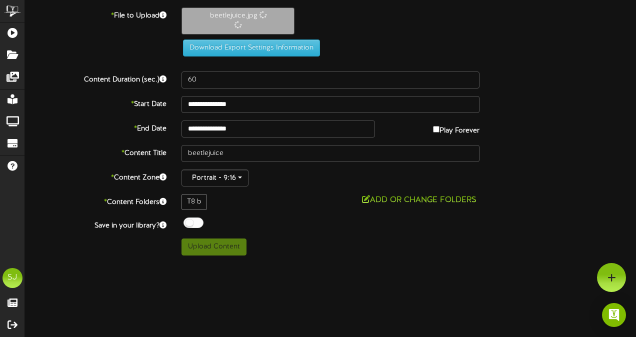
click at [557, 80] on div "Content Duration (sec.) 60" at bounding box center [330, 79] width 626 height 17
click at [222, 243] on button "Upload Content" at bounding box center [213, 246] width 65 height 17
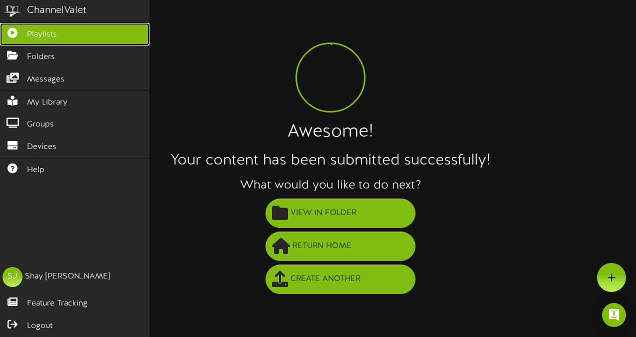
click at [13, 31] on icon at bounding box center [12, 31] width 25 height 7
